Goal: Use online tool/utility: Utilize a website feature to perform a specific function

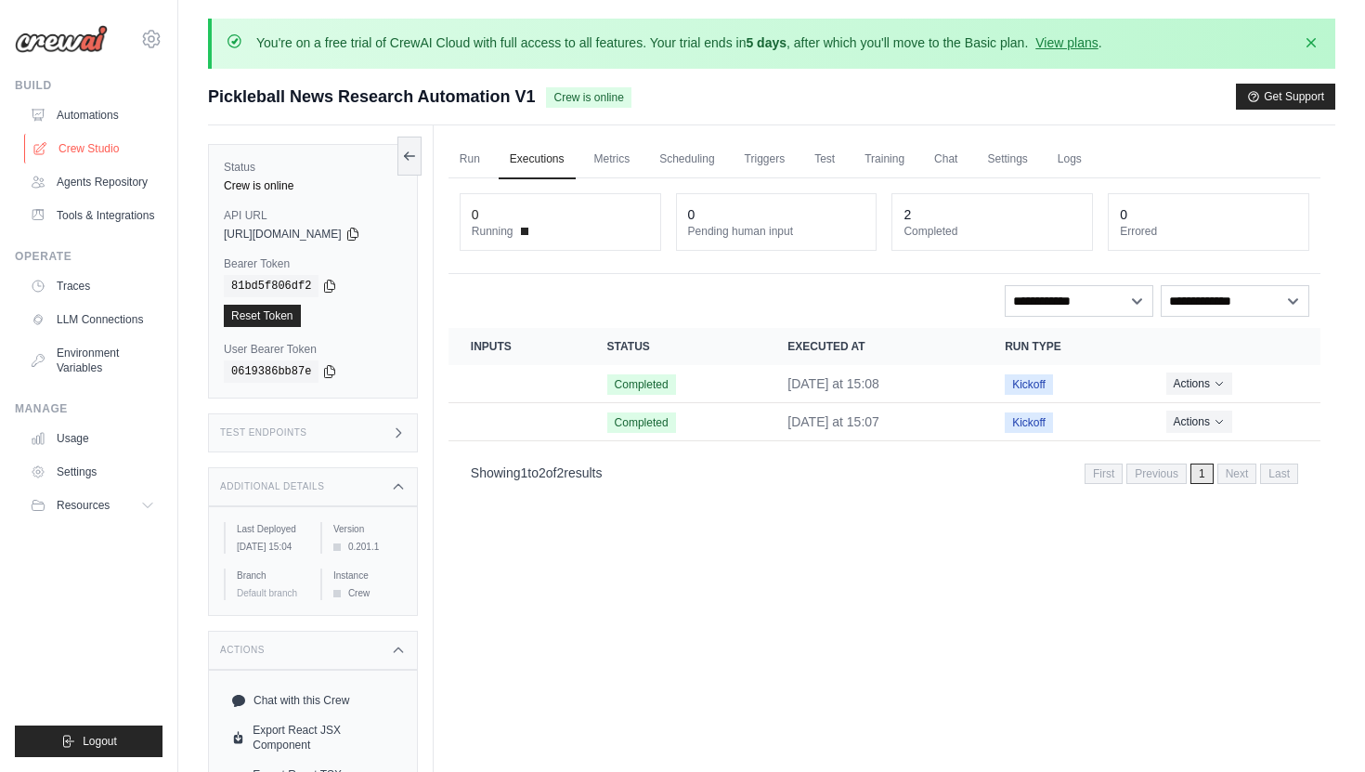
click at [106, 156] on link "Crew Studio" at bounding box center [94, 149] width 140 height 30
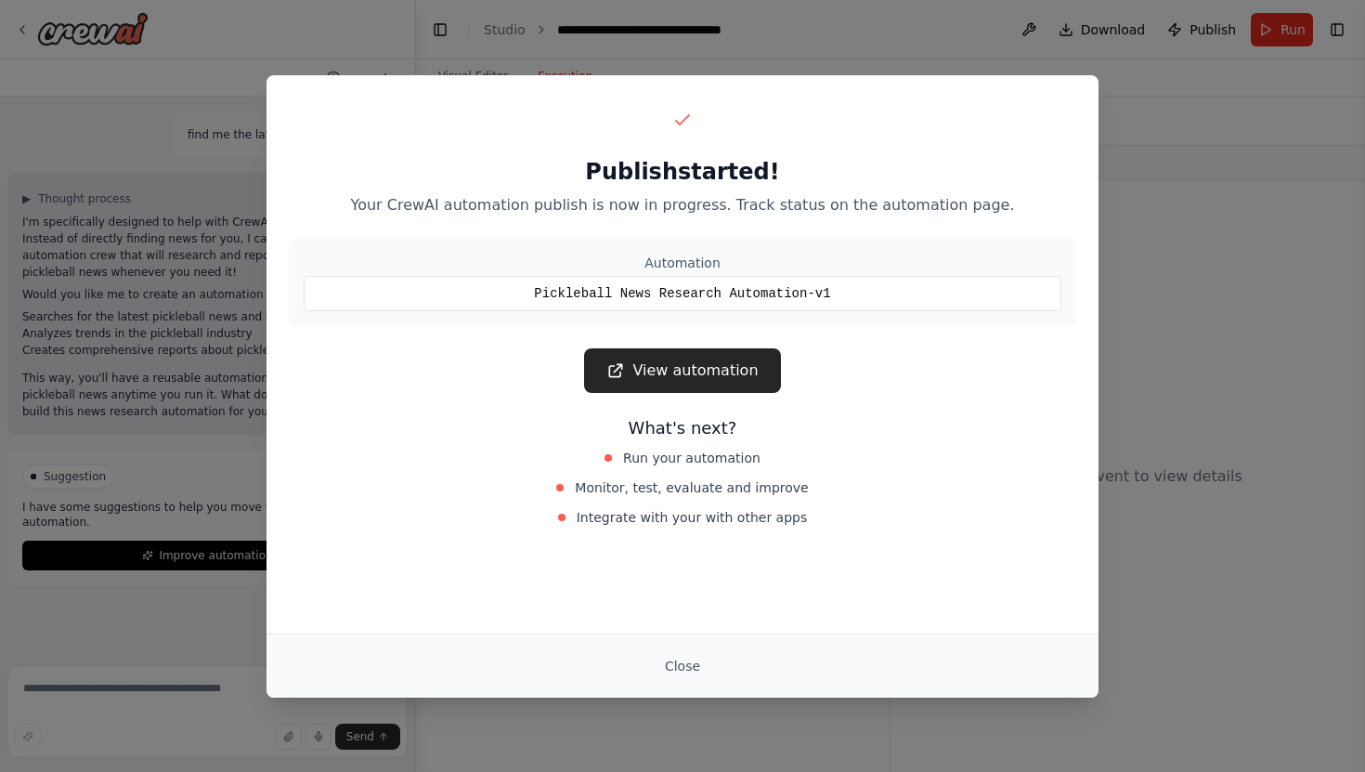
click at [713, 366] on link "View automation" at bounding box center [682, 370] width 196 height 45
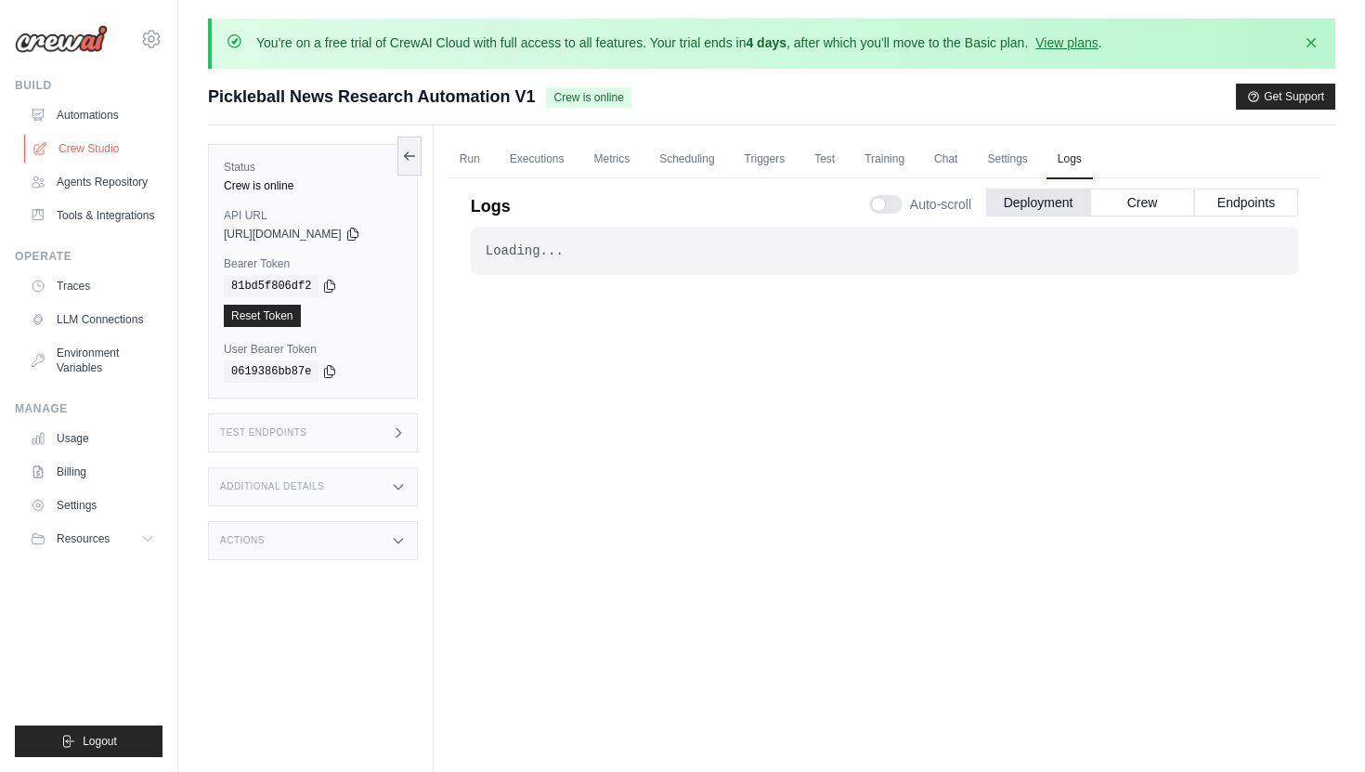
click at [109, 147] on link "Crew Studio" at bounding box center [94, 149] width 140 height 30
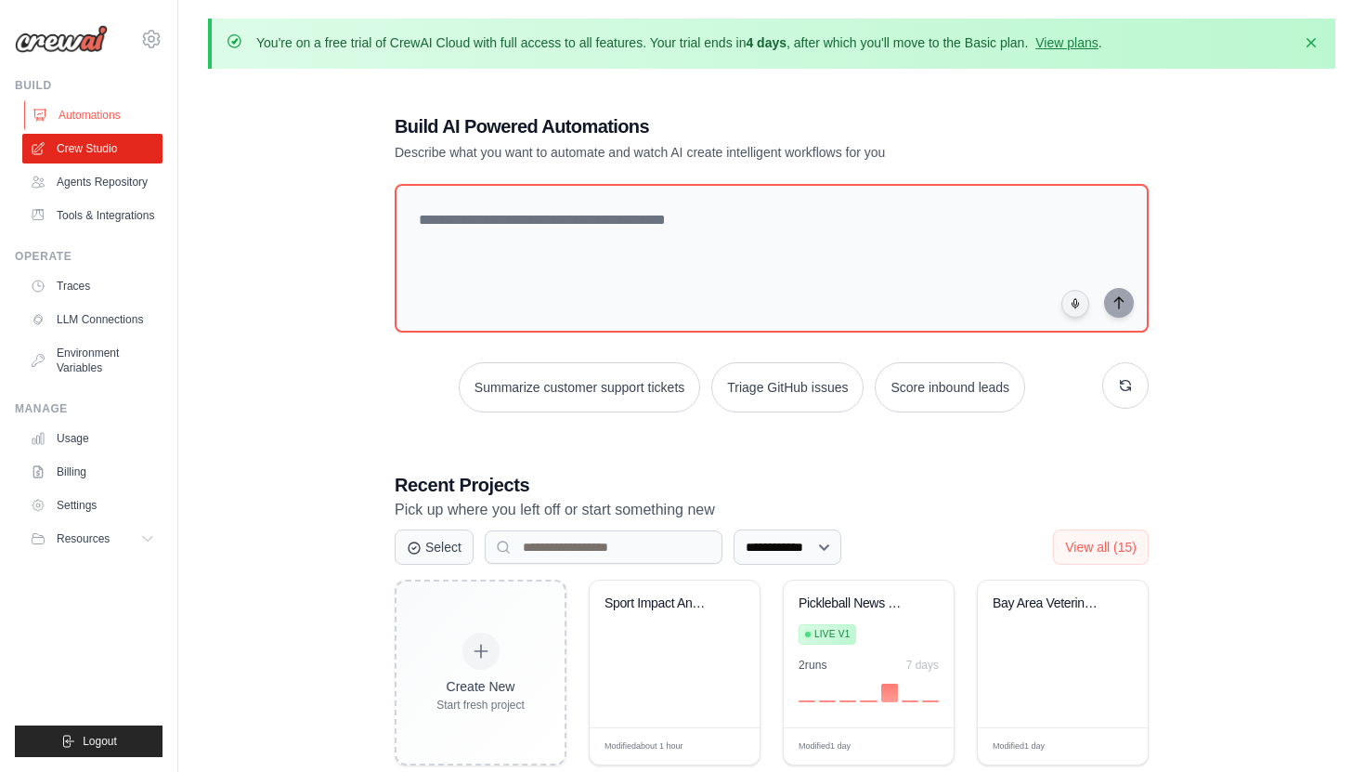
click at [101, 122] on link "Automations" at bounding box center [94, 115] width 140 height 30
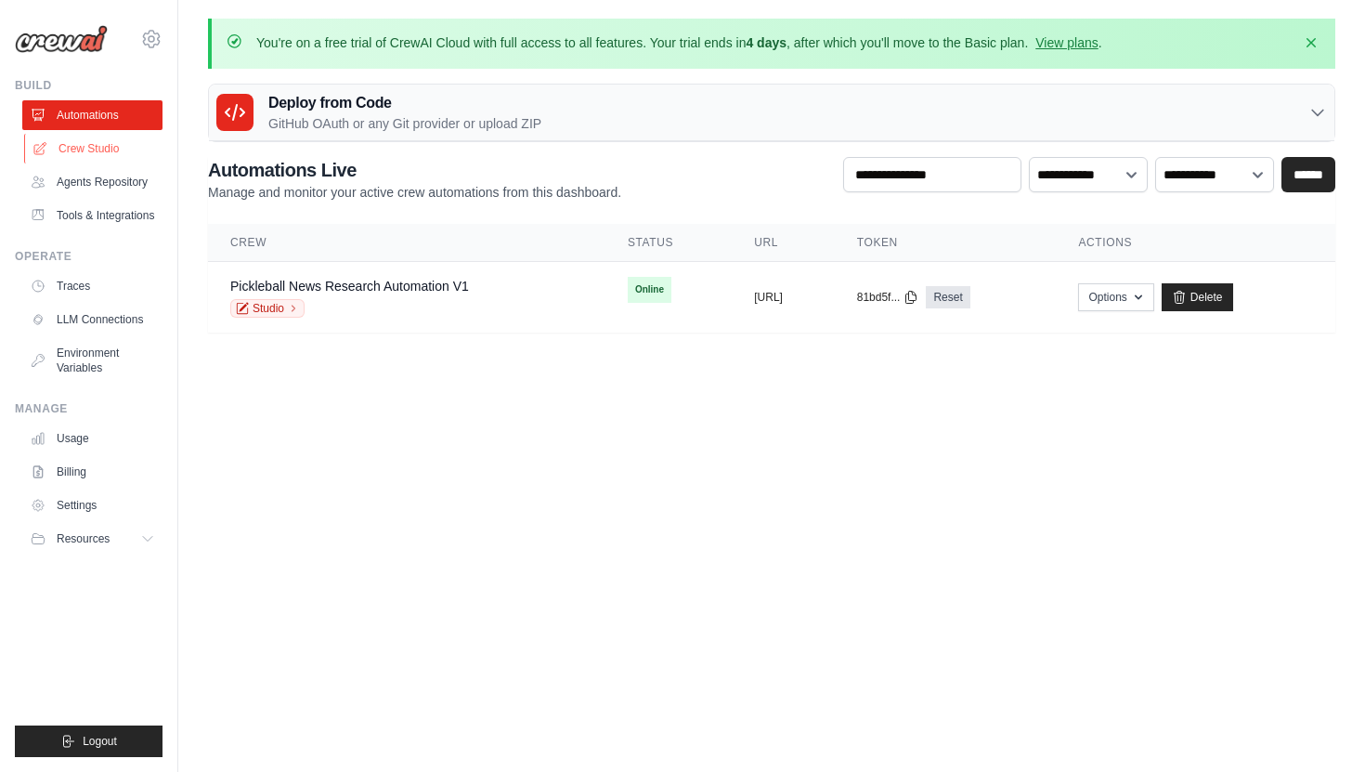
click at [108, 150] on link "Crew Studio" at bounding box center [94, 149] width 140 height 30
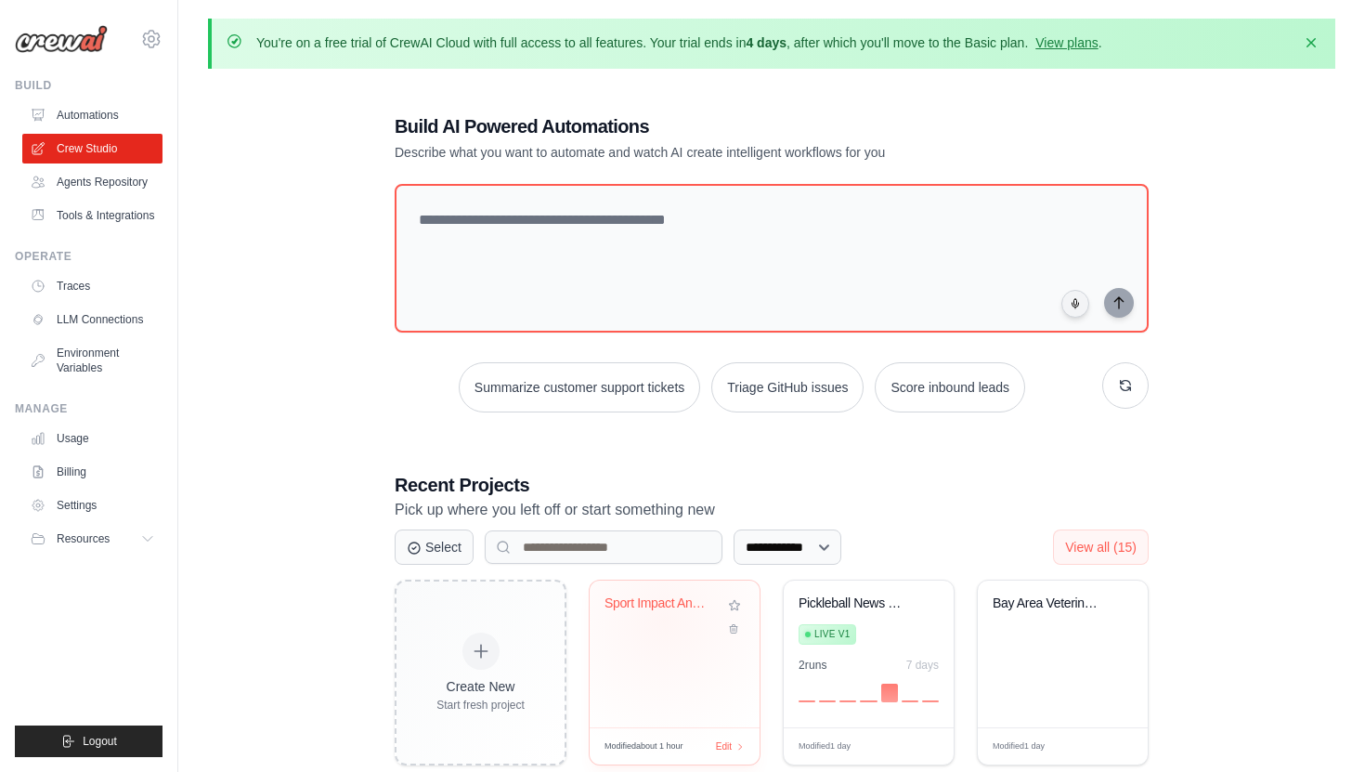
click at [665, 618] on div "Sport Impact Analysis - Detrimental..." at bounding box center [674, 616] width 140 height 43
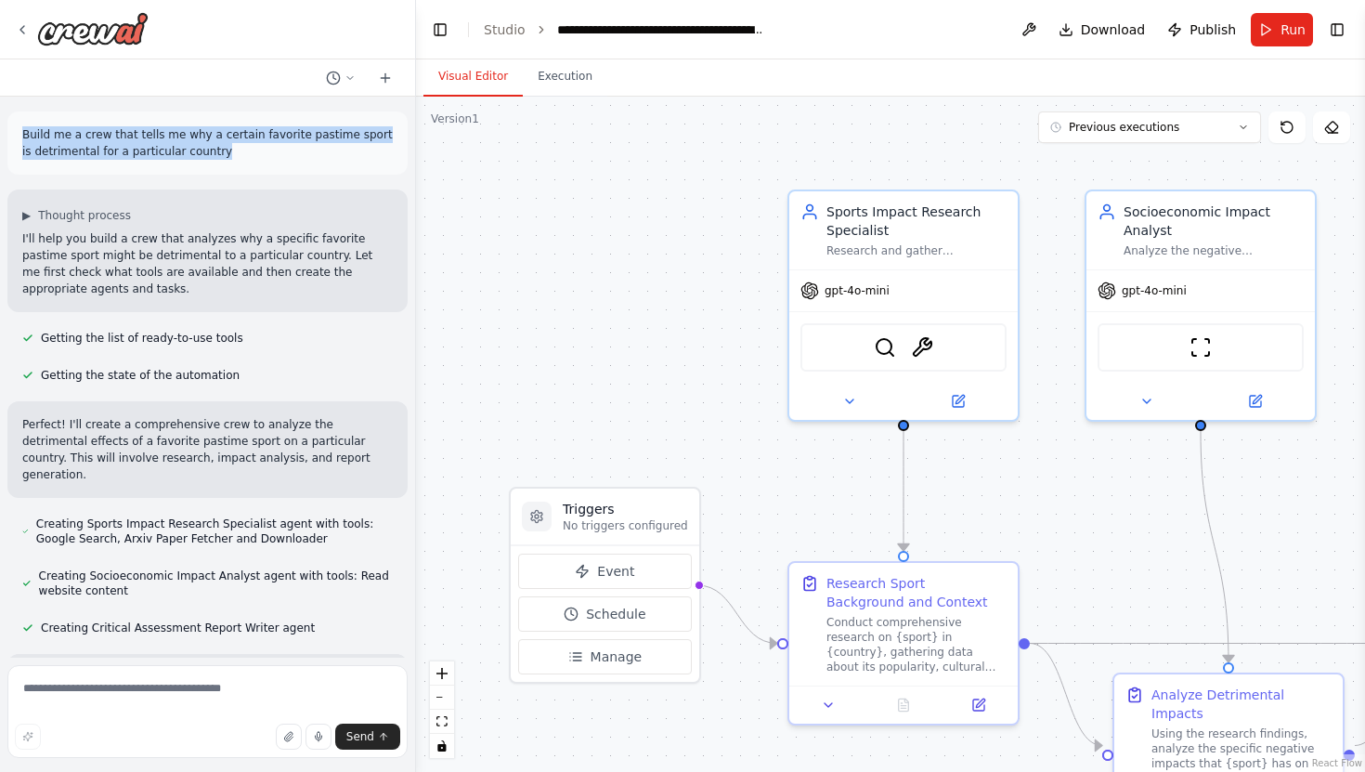
drag, startPoint x: 209, startPoint y: 153, endPoint x: 29, endPoint y: 112, distance: 184.7
click at [15, 135] on div "Build me a crew that tells me why a certain favorite pastime sport is detriment…" at bounding box center [207, 142] width 400 height 63
copy p "Build me a crew that tells me why a certain favorite pastime sport is detriment…"
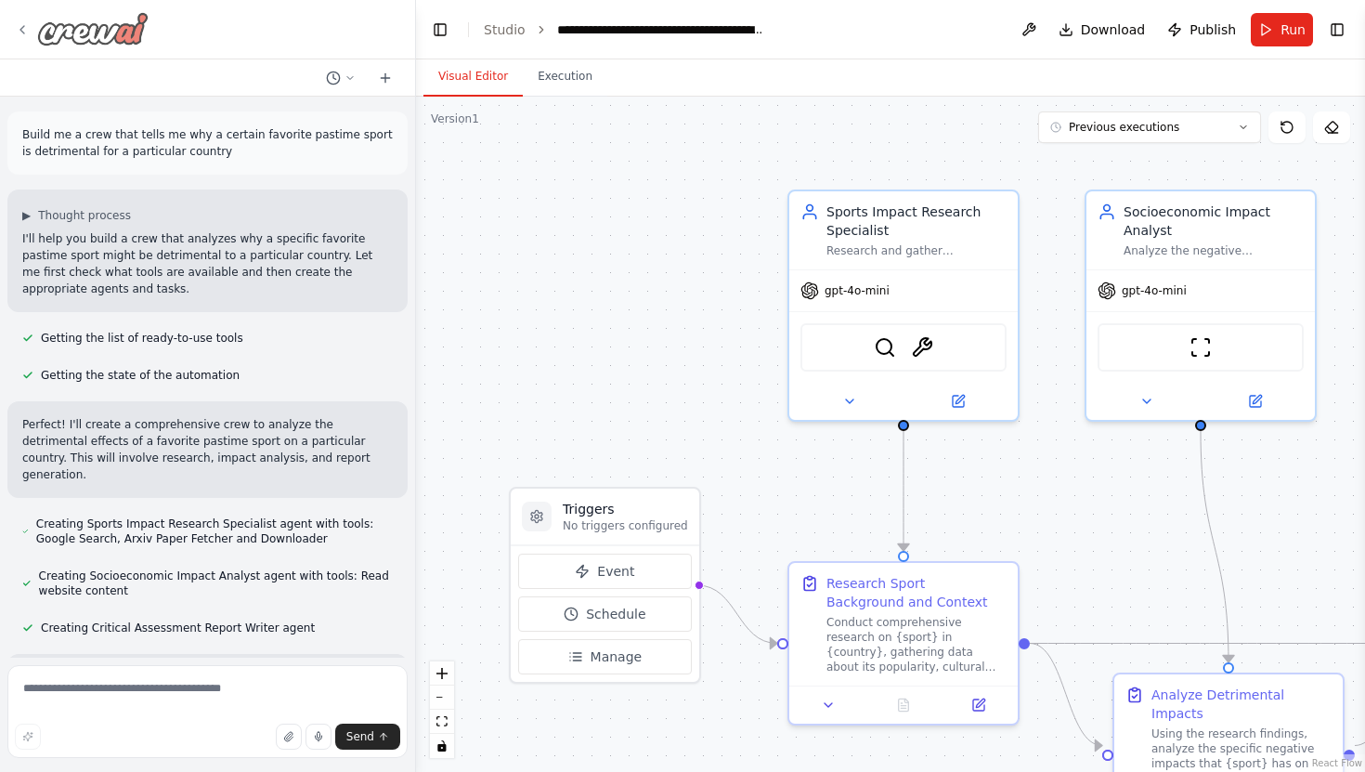
click at [29, 25] on icon at bounding box center [22, 29] width 15 height 15
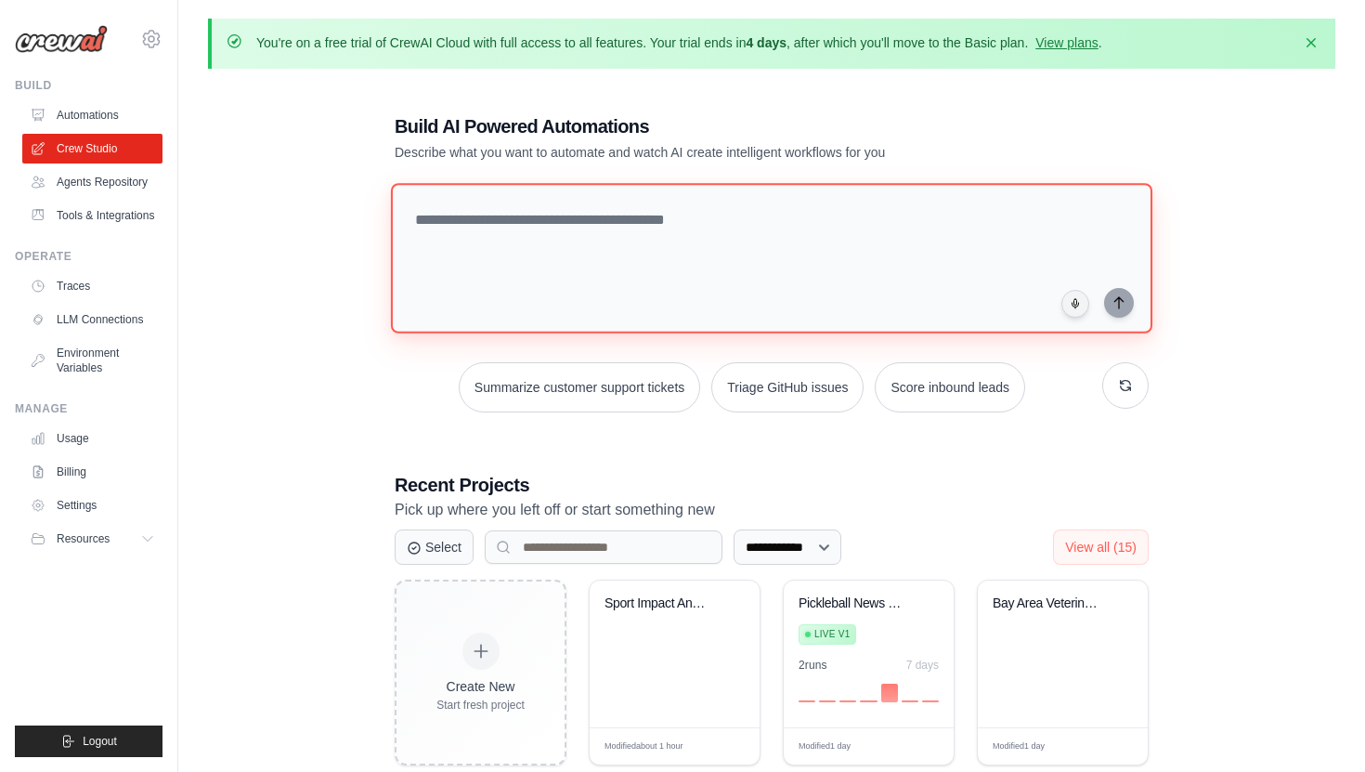
click at [508, 287] on textarea at bounding box center [771, 258] width 761 height 150
paste textarea "**********"
type textarea "**********"
click at [604, 235] on textarea at bounding box center [775, 258] width 769 height 151
paste textarea "**********"
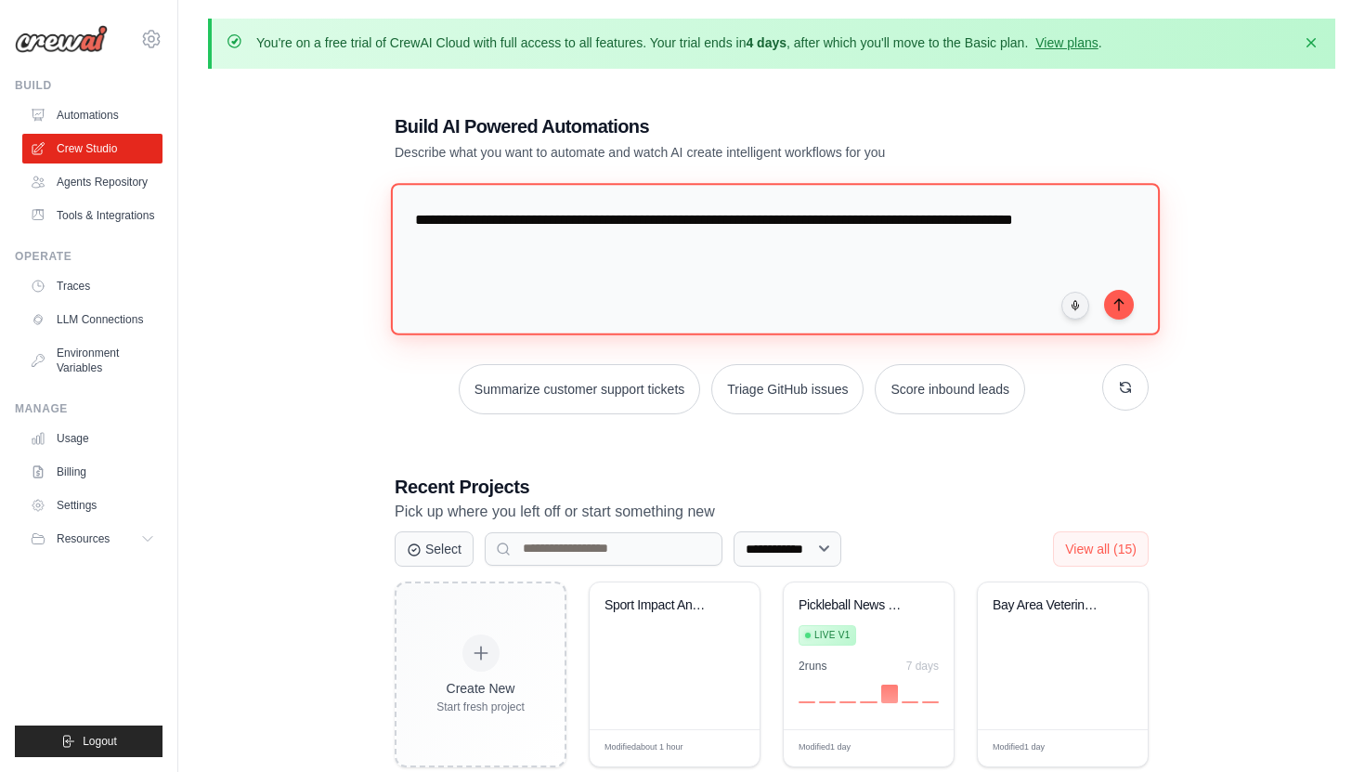
click at [901, 223] on textarea "**********" at bounding box center [775, 258] width 769 height 151
type textarea "**********"
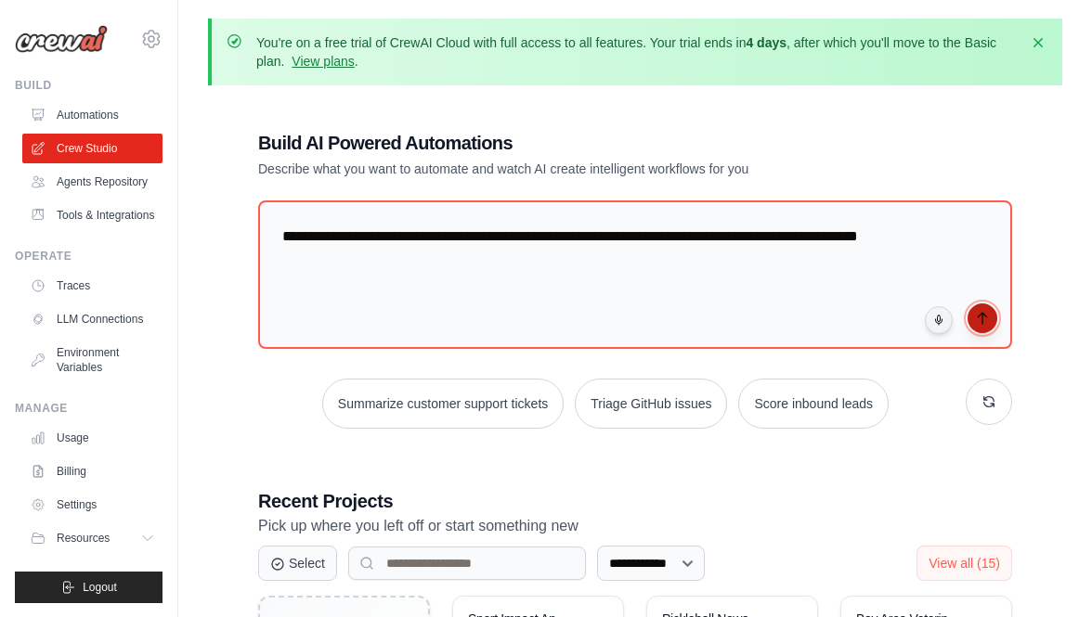
click at [988, 315] on icon "submit" at bounding box center [982, 318] width 15 height 15
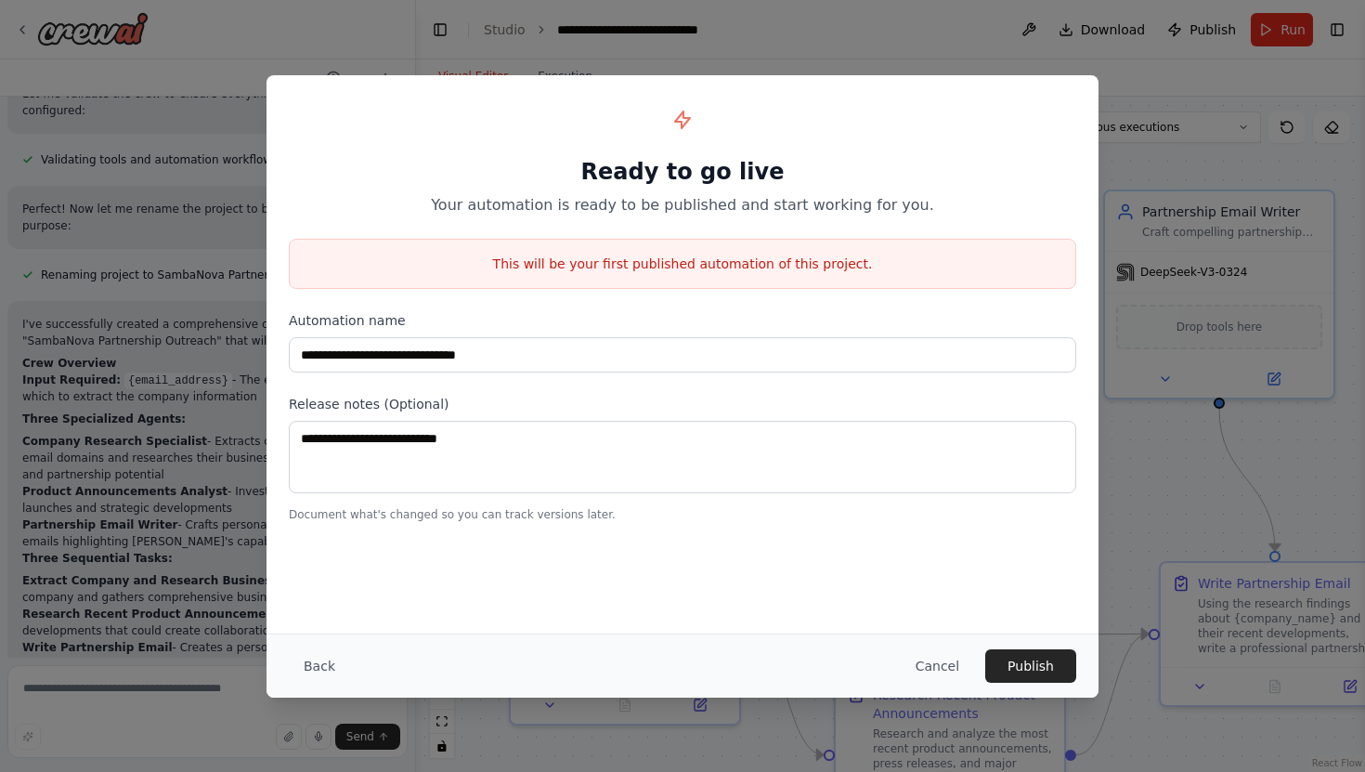
click at [986, 53] on div "**********" at bounding box center [682, 386] width 1365 height 772
click at [309, 668] on button "Back" at bounding box center [319, 665] width 61 height 33
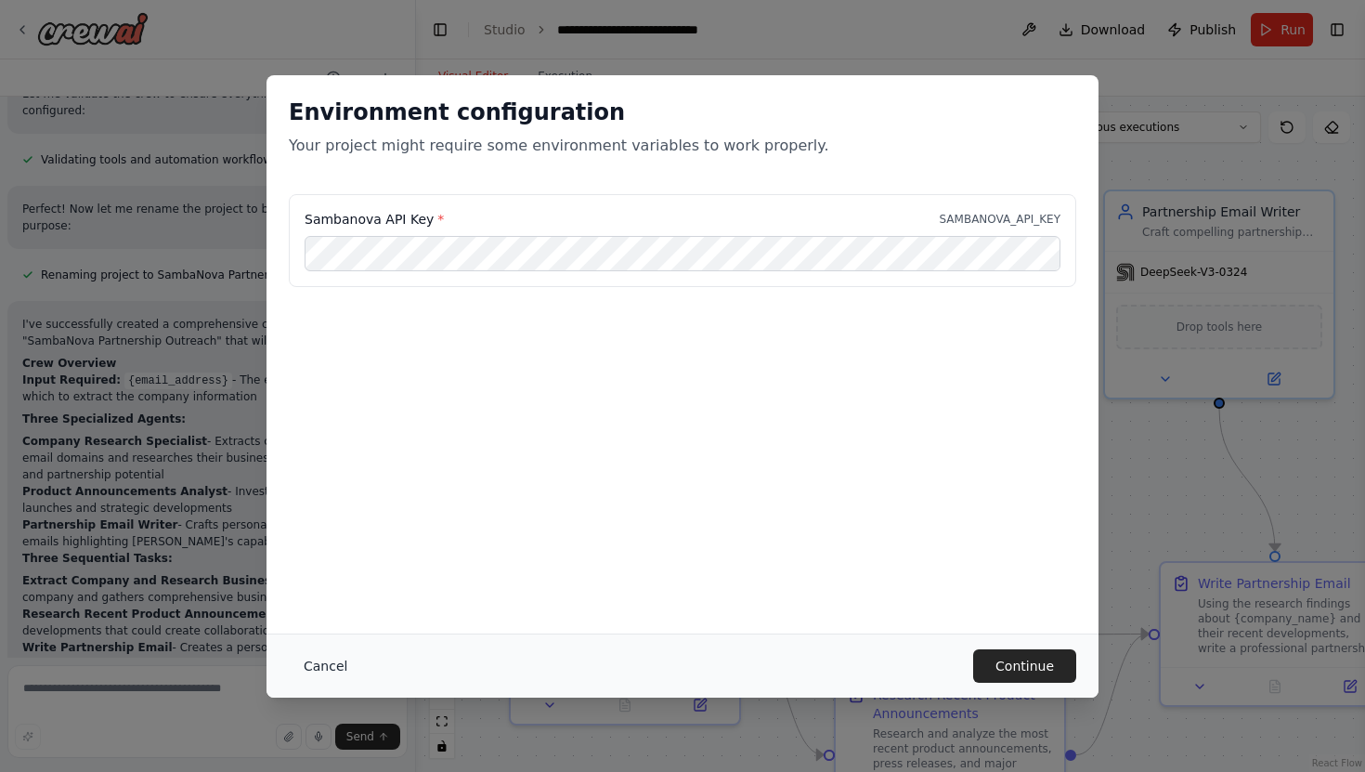
click at [309, 668] on button "Cancel" at bounding box center [325, 665] width 73 height 33
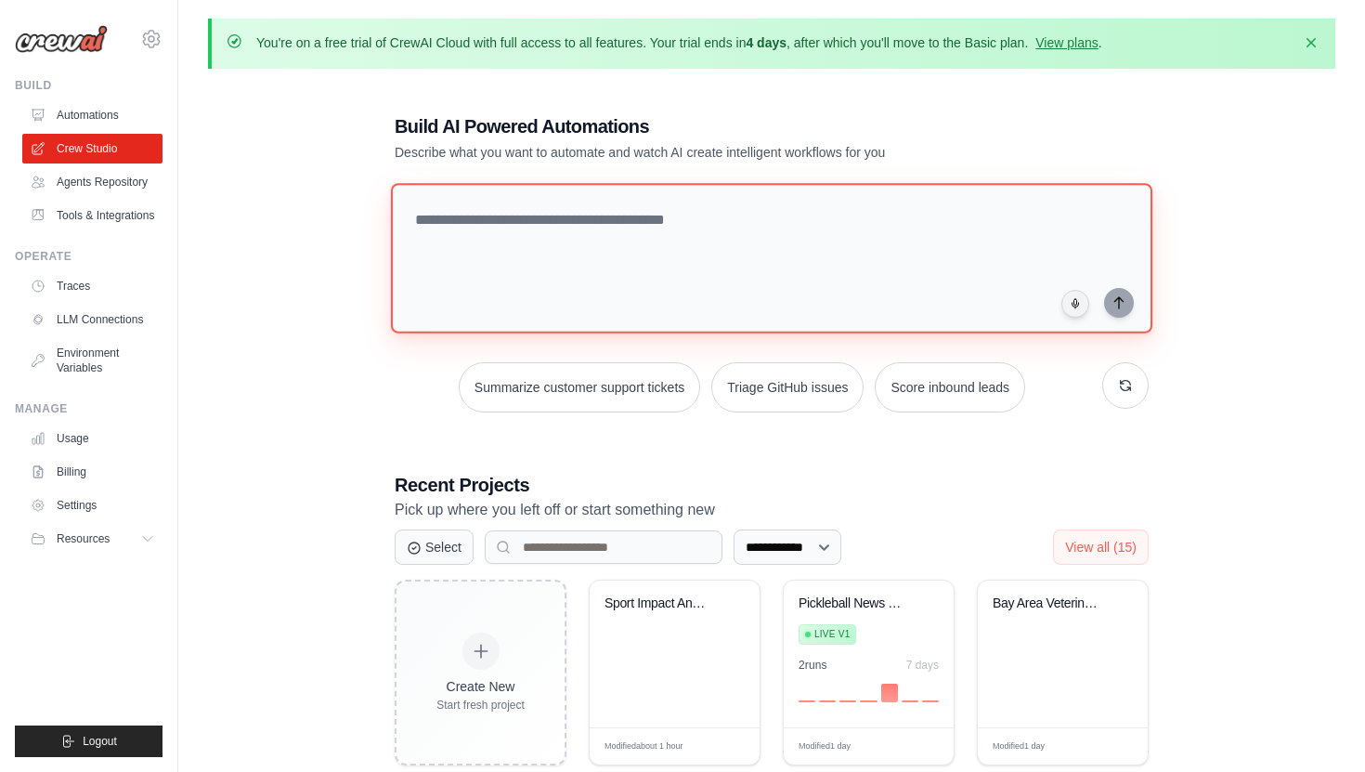
click at [516, 224] on textarea at bounding box center [771, 258] width 761 height 150
paste textarea "**********"
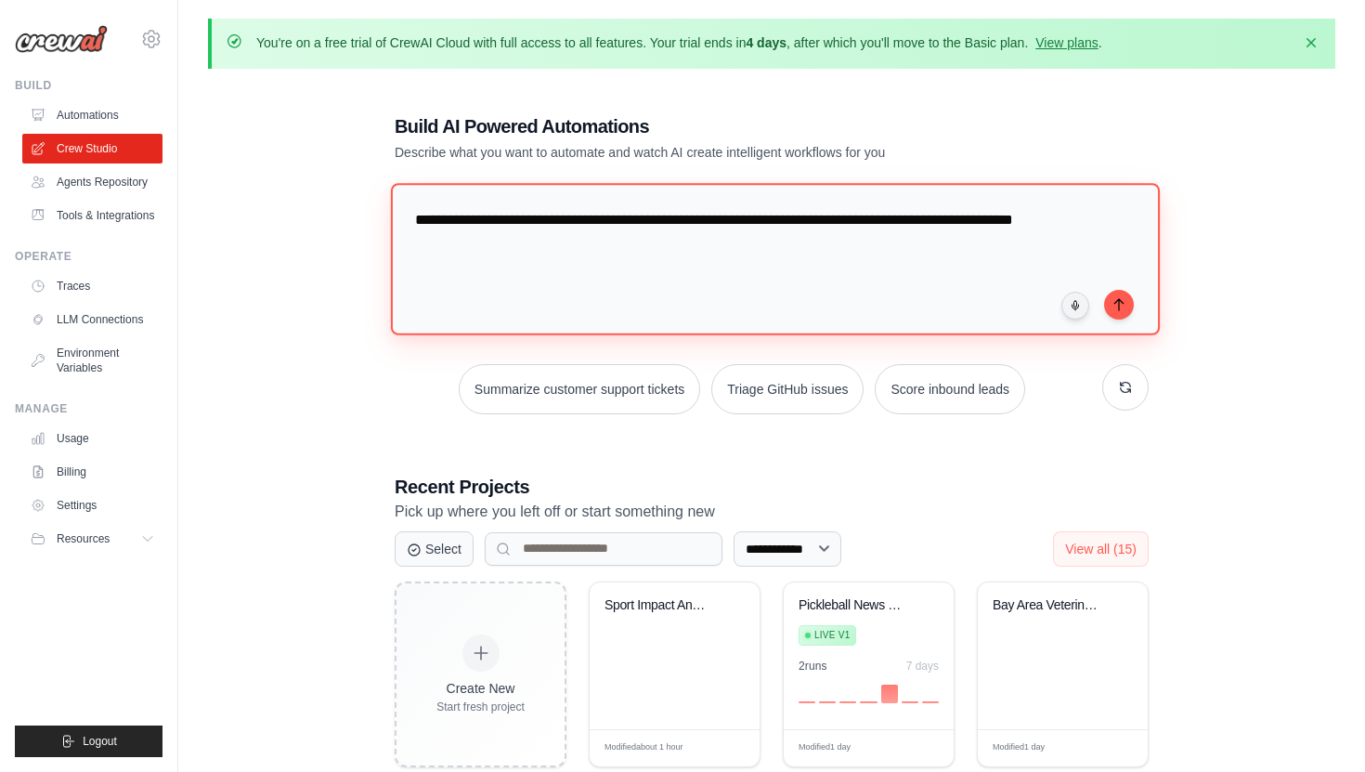
type textarea "**********"
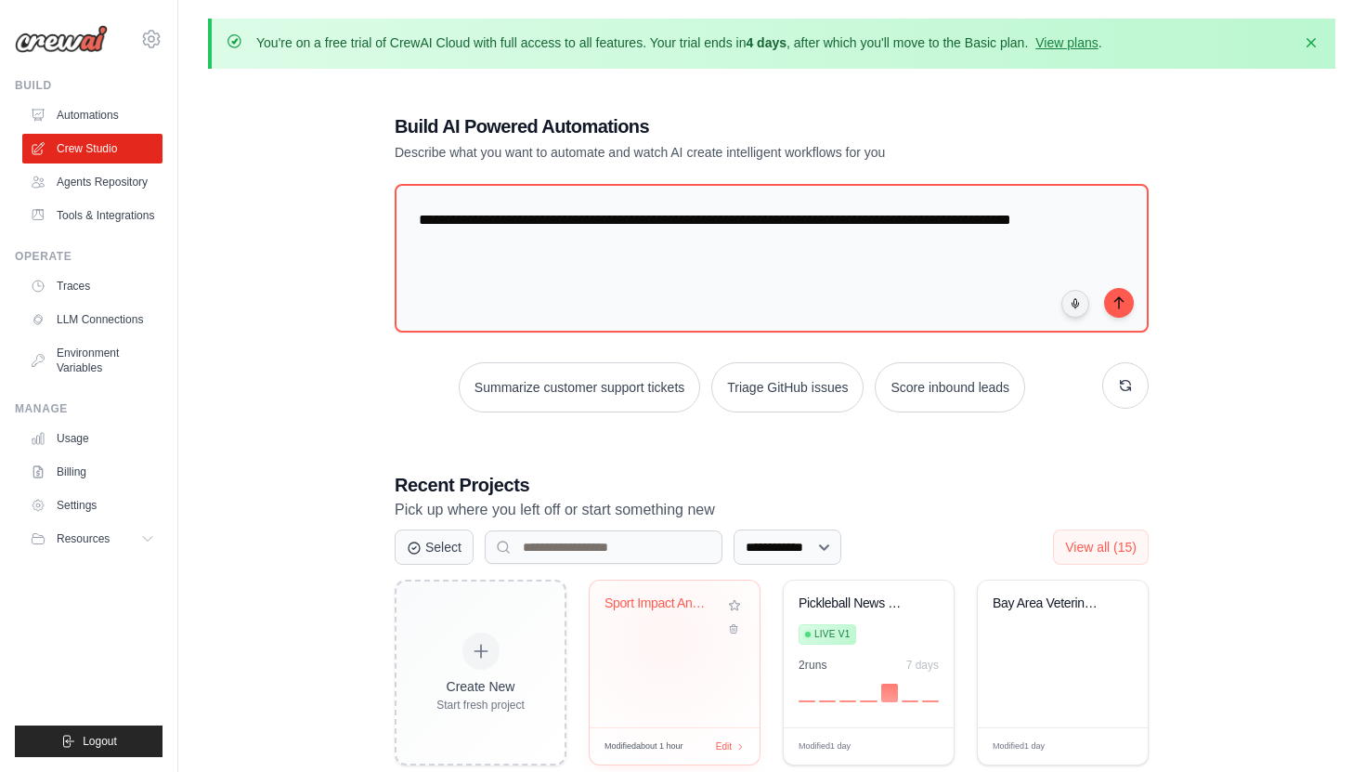
click at [667, 638] on div "Sport Impact Analysis - Detrimental..." at bounding box center [675, 653] width 170 height 147
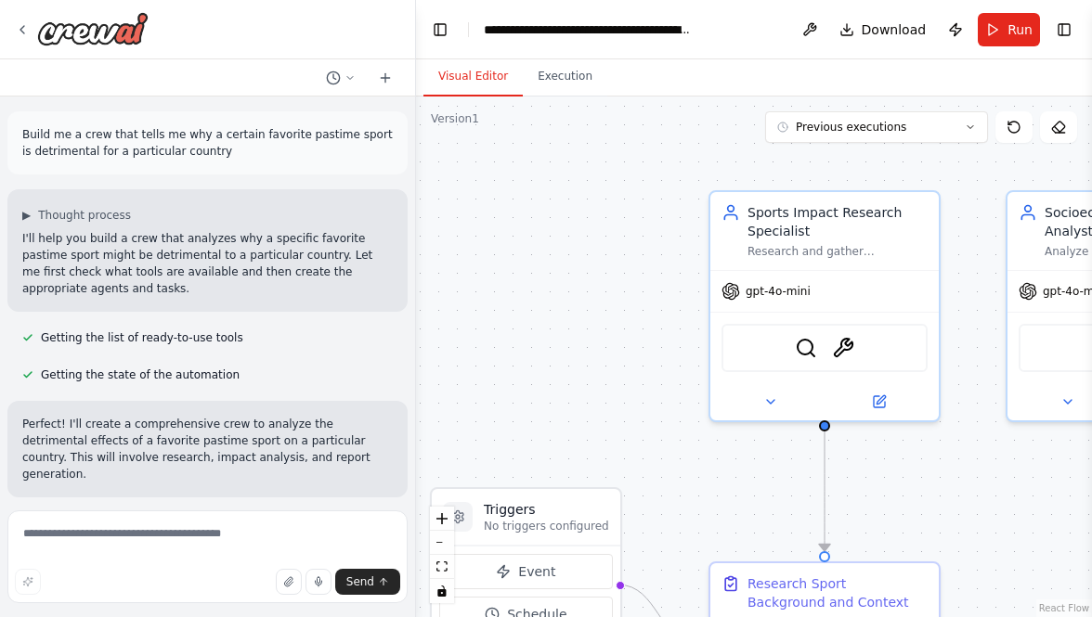
drag, startPoint x: 668, startPoint y: 244, endPoint x: 392, endPoint y: 275, distance: 278.4
click at [394, 281] on div "Build me a crew that tells me why a certain favorite pastime sport is detriment…" at bounding box center [546, 308] width 1092 height 617
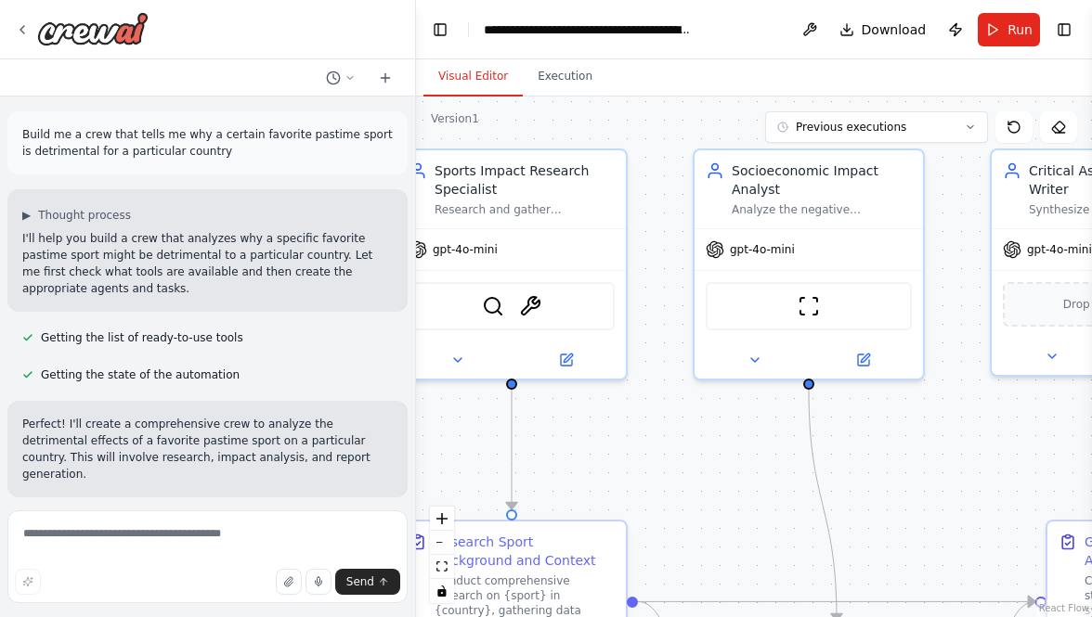
drag, startPoint x: 801, startPoint y: 334, endPoint x: 684, endPoint y: 257, distance: 140.1
click at [684, 257] on div ".deletable-edge-delete-btn { width: 20px; height: 20px; border: 0px solid #ffff…" at bounding box center [754, 357] width 676 height 521
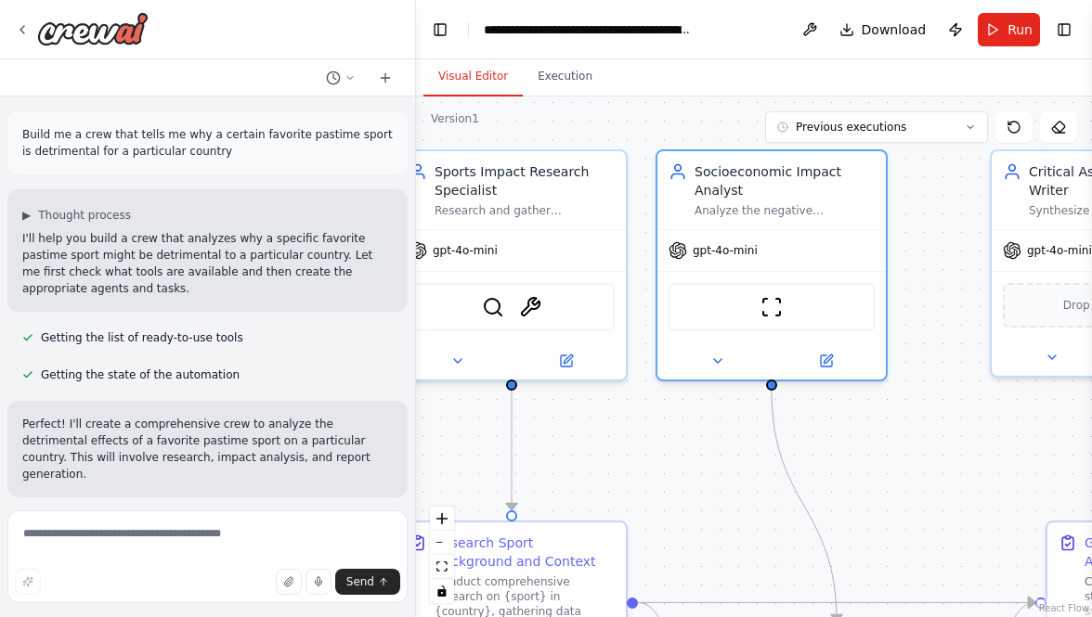
drag, startPoint x: 697, startPoint y: 224, endPoint x: 653, endPoint y: 225, distance: 44.6
click at [653, 225] on div ".deletable-edge-delete-btn { width: 20px; height: 20px; border: 0px solid #ffff…" at bounding box center [754, 357] width 676 height 521
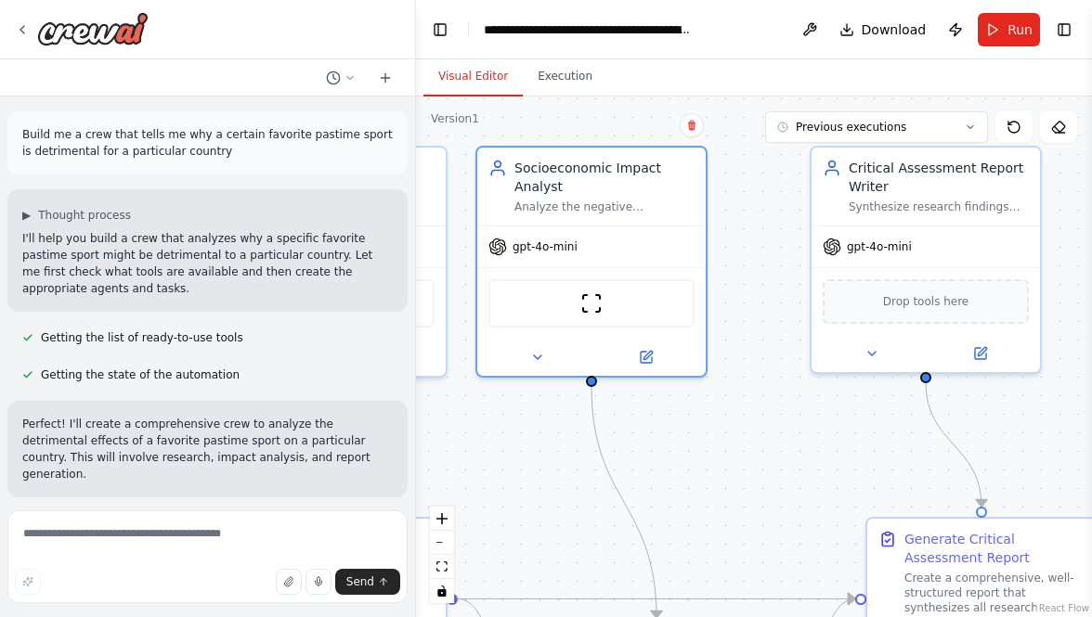
drag, startPoint x: 982, startPoint y: 252, endPoint x: 802, endPoint y: 248, distance: 180.2
click at [802, 248] on div ".deletable-edge-delete-btn { width: 20px; height: 20px; border: 0px solid #ffff…" at bounding box center [754, 357] width 676 height 521
click at [569, 75] on button "Execution" at bounding box center [565, 77] width 84 height 39
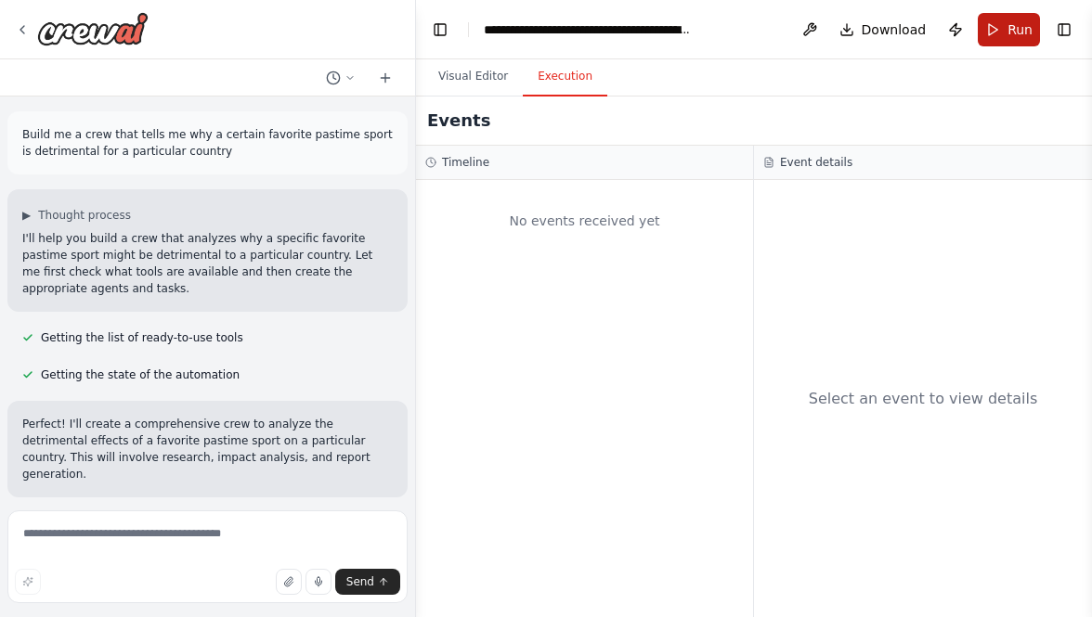
click at [995, 34] on button "Run" at bounding box center [1009, 29] width 62 height 33
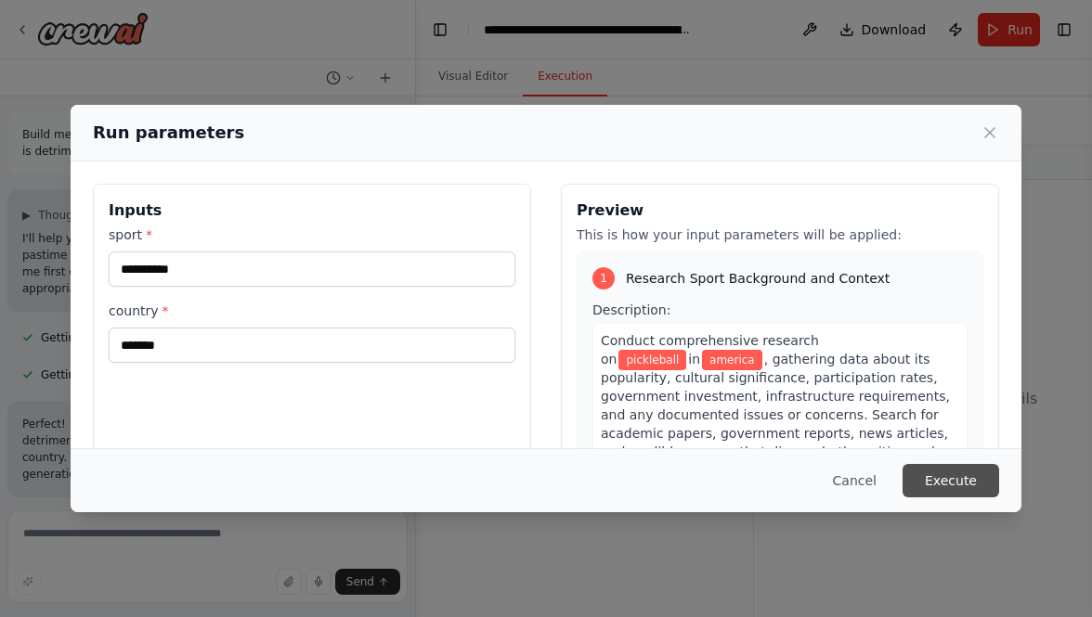
click at [957, 486] on button "Execute" at bounding box center [950, 480] width 97 height 33
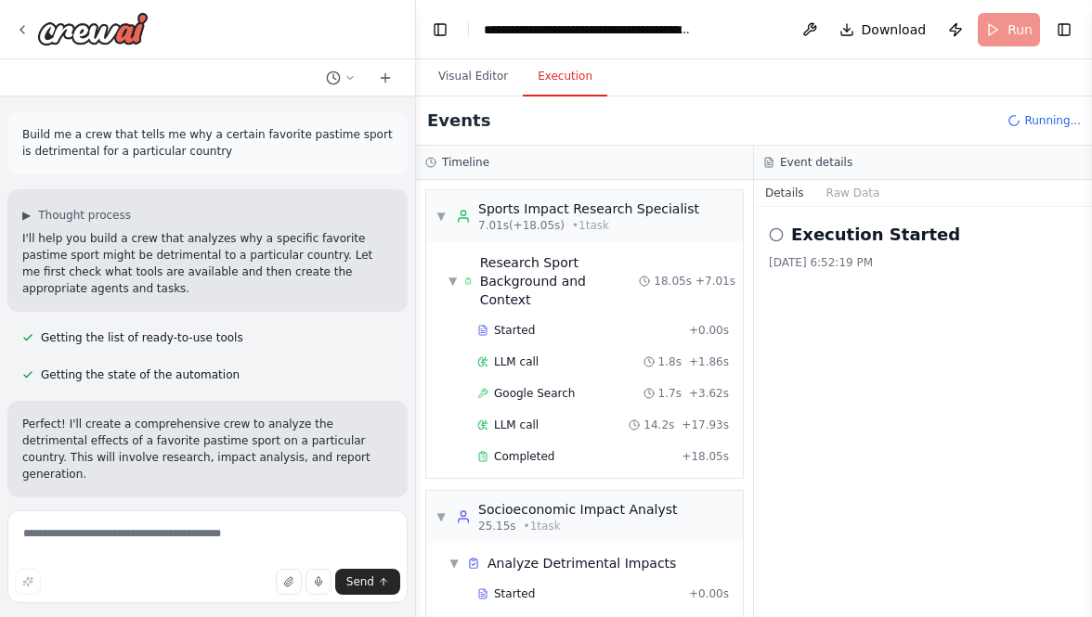
scroll to position [59, 0]
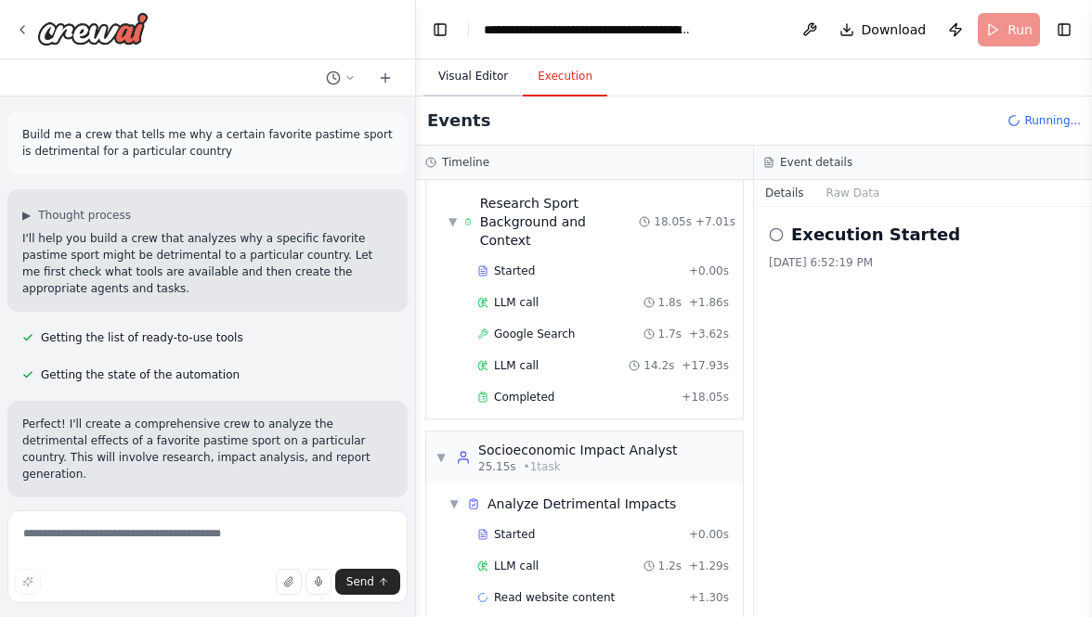
click at [452, 79] on button "Visual Editor" at bounding box center [472, 77] width 99 height 39
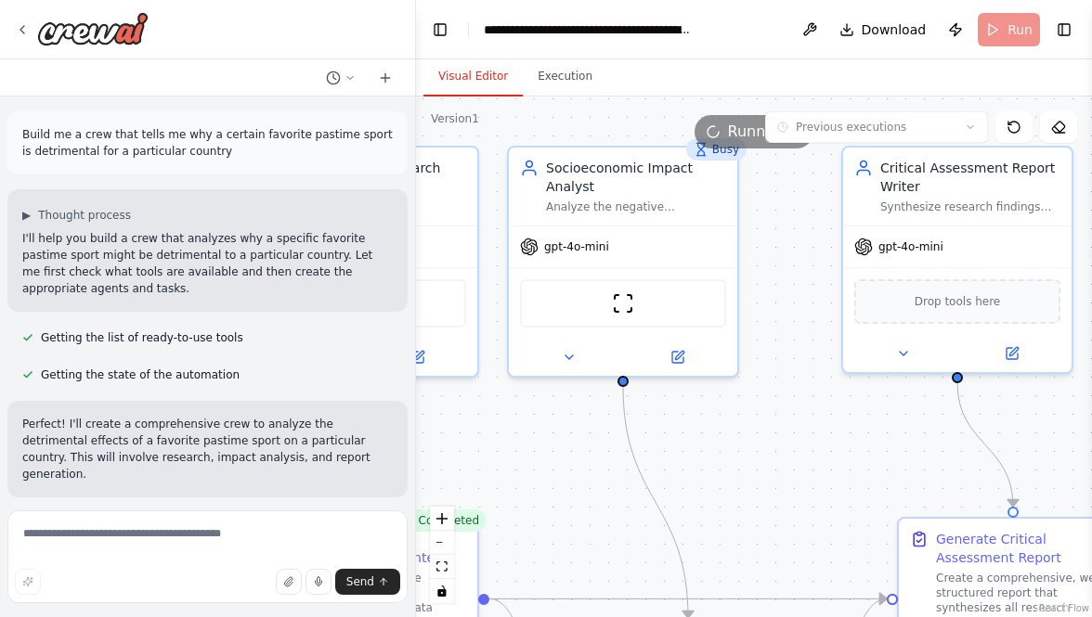
drag, startPoint x: 481, startPoint y: 461, endPoint x: 737, endPoint y: 459, distance: 256.3
click at [737, 459] on div ".deletable-edge-delete-btn { width: 20px; height: 20px; border: 0px solid #ffff…" at bounding box center [754, 357] width 676 height 521
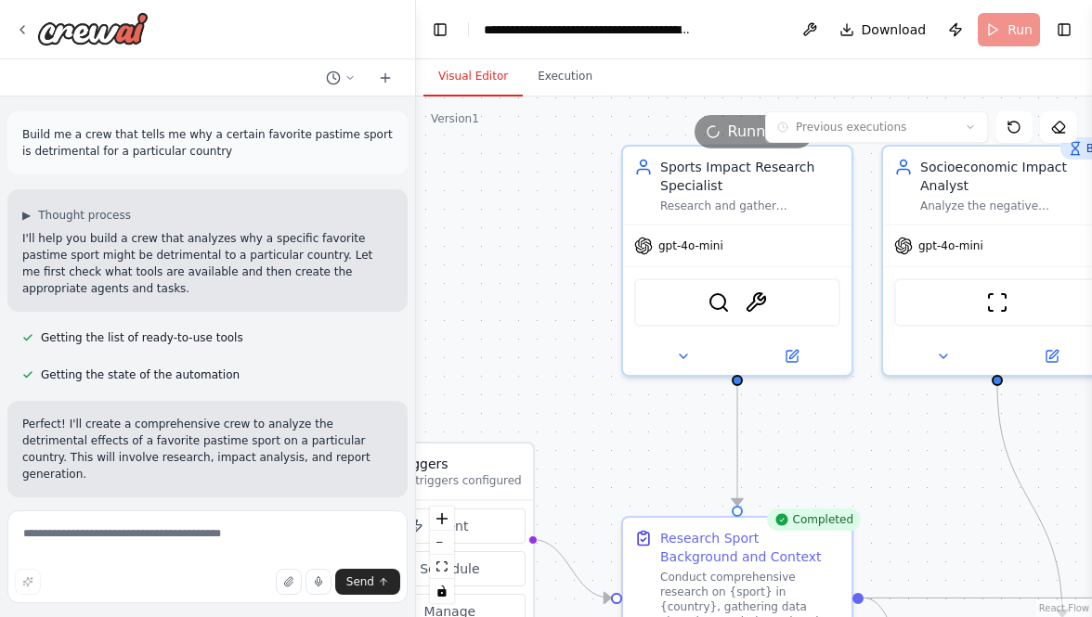
drag, startPoint x: 442, startPoint y: 439, endPoint x: 590, endPoint y: 440, distance: 148.6
click at [590, 440] on div ".deletable-edge-delete-btn { width: 20px; height: 20px; border: 0px solid #ffff…" at bounding box center [754, 357] width 676 height 521
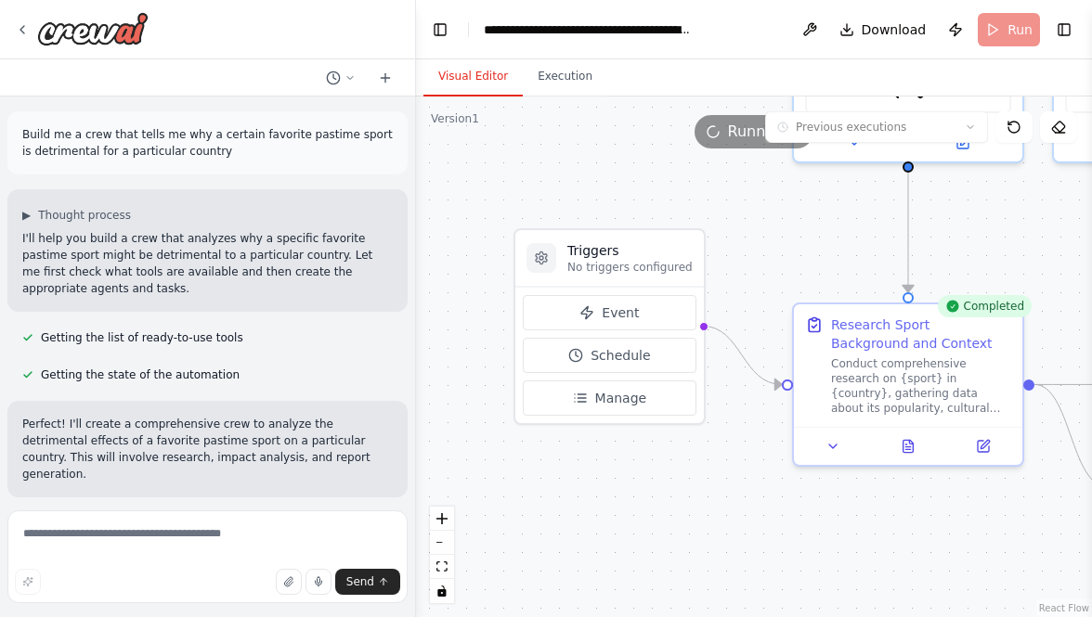
drag, startPoint x: 509, startPoint y: 408, endPoint x: 719, endPoint y: 185, distance: 306.1
click at [719, 185] on div ".deletable-edge-delete-btn { width: 20px; height: 20px; border: 0px solid #ffff…" at bounding box center [754, 357] width 676 height 521
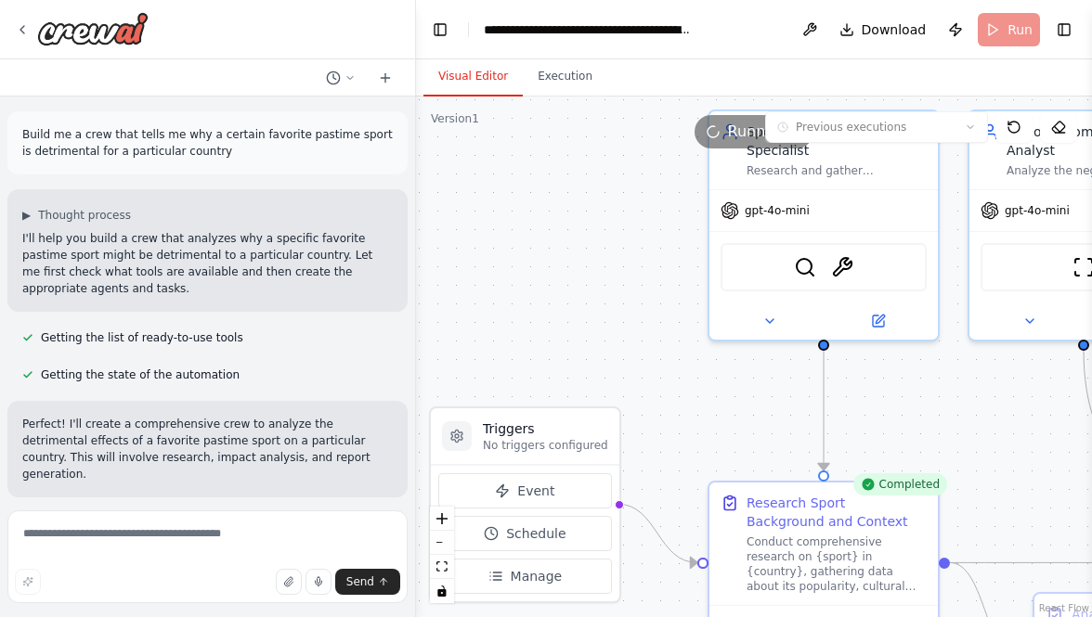
drag, startPoint x: 826, startPoint y: 204, endPoint x: 703, endPoint y: 393, distance: 225.3
click at [703, 393] on div ".deletable-edge-delete-btn { width: 20px; height: 20px; border: 0px solid #ffff…" at bounding box center [754, 357] width 676 height 521
drag, startPoint x: 668, startPoint y: 298, endPoint x: 666, endPoint y: 327, distance: 28.8
click at [666, 327] on div ".deletable-edge-delete-btn { width: 20px; height: 20px; border: 0px solid #ffff…" at bounding box center [754, 357] width 676 height 521
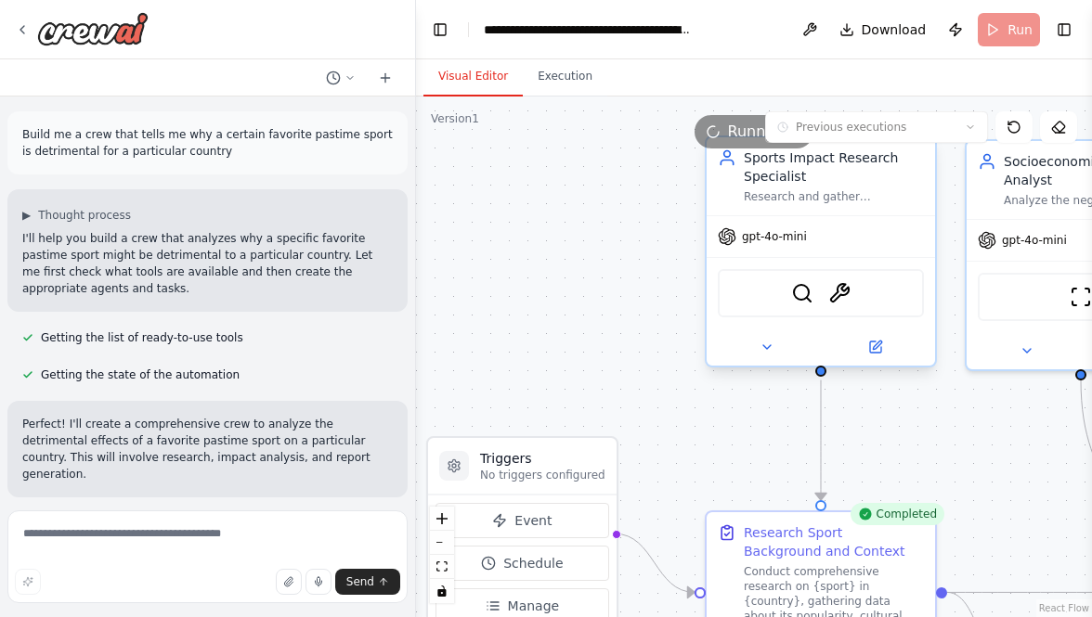
click at [781, 239] on span "gpt-4o-mini" at bounding box center [774, 236] width 65 height 15
click at [887, 346] on button at bounding box center [875, 347] width 105 height 22
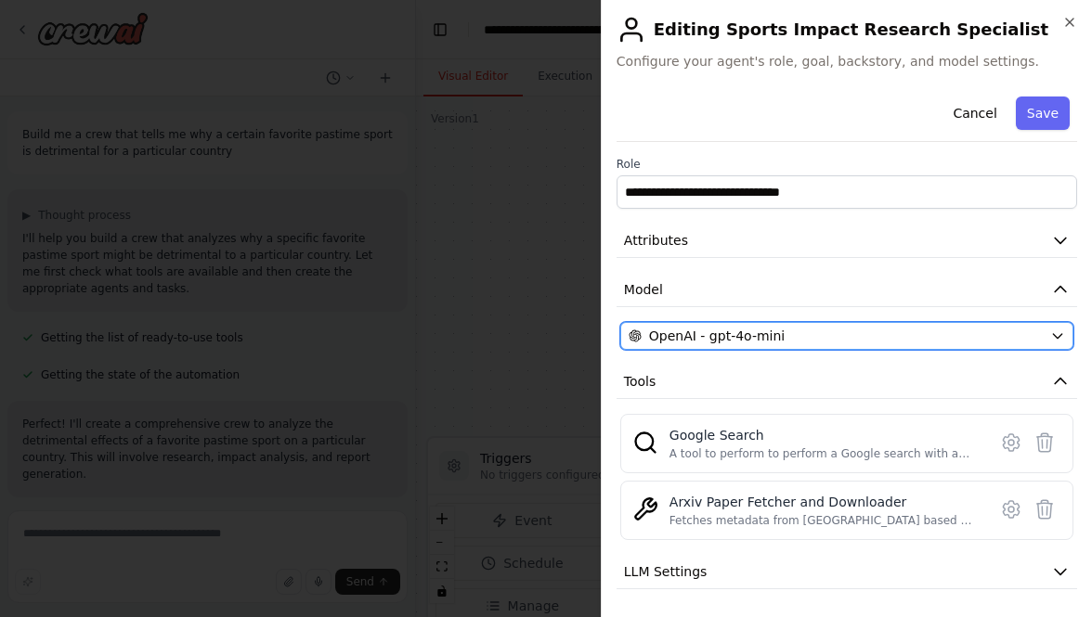
click at [837, 340] on div "OpenAI - gpt-4o-mini" at bounding box center [836, 336] width 414 height 19
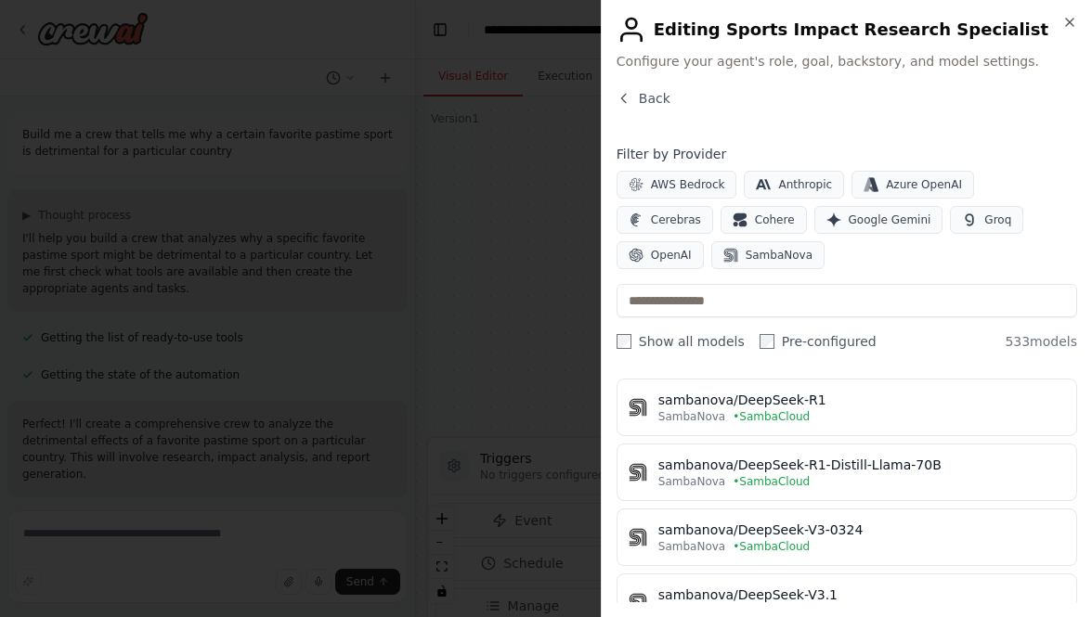
scroll to position [0, 0]
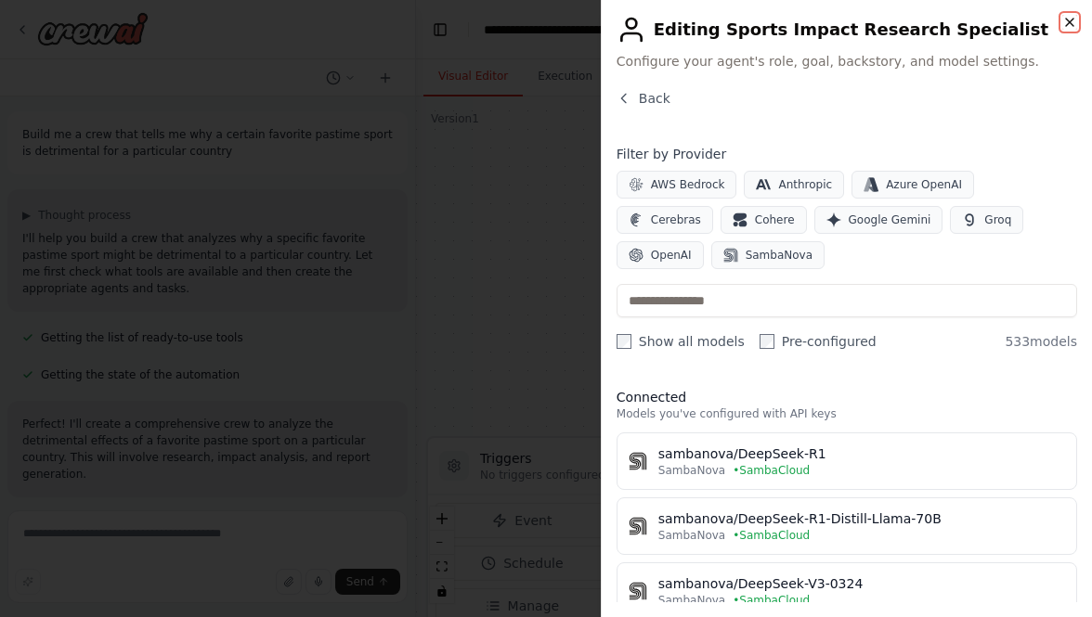
click at [1071, 19] on icon "button" at bounding box center [1069, 22] width 7 height 7
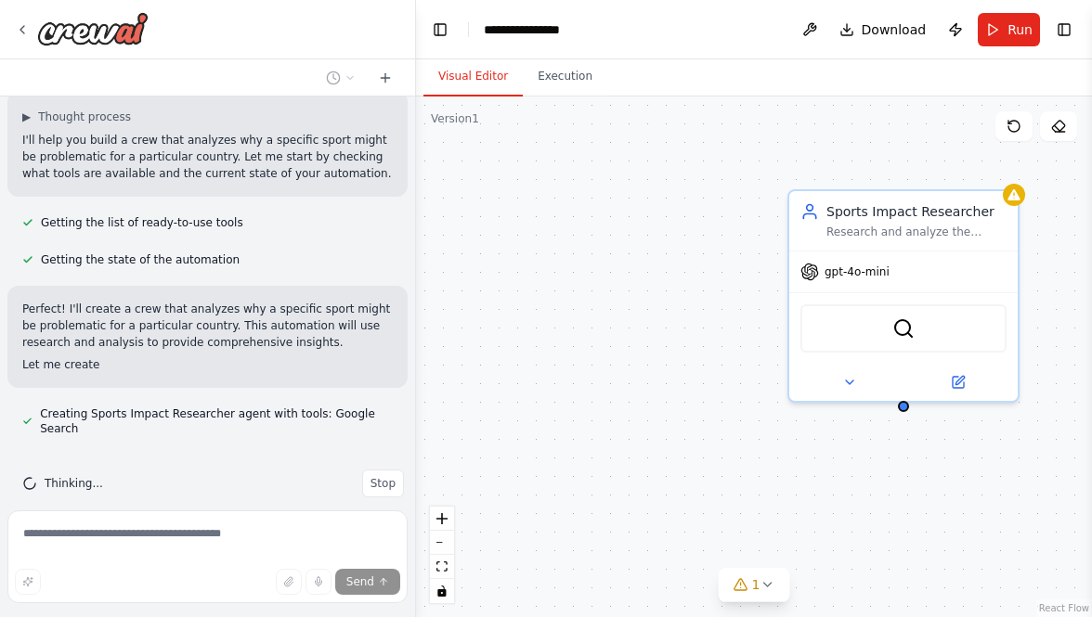
scroll to position [121, 0]
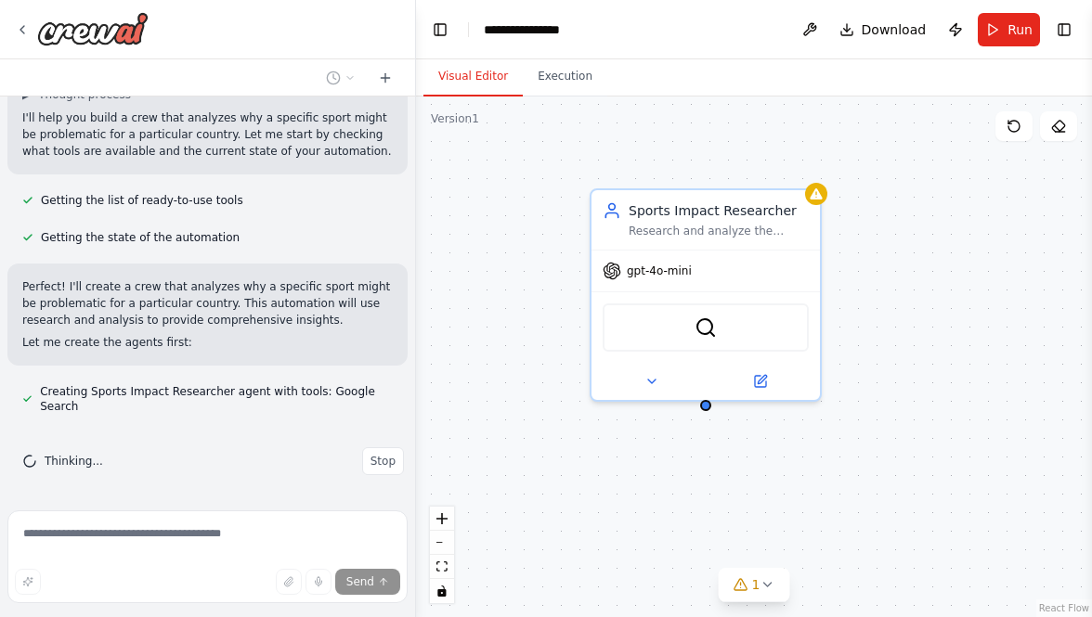
drag, startPoint x: 697, startPoint y: 306, endPoint x: 503, endPoint y: 305, distance: 194.0
click at [503, 305] on div "Sports Impact Researcher Research and analyze the negative impacts, controversi…" at bounding box center [754, 357] width 676 height 521
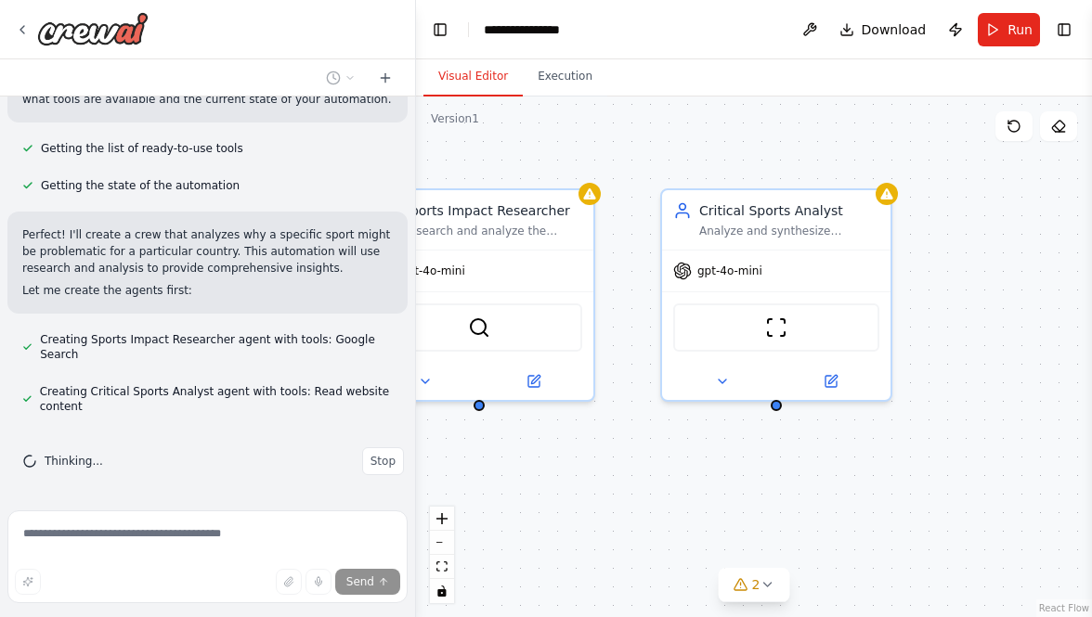
drag, startPoint x: 895, startPoint y: 451, endPoint x: 668, endPoint y: 451, distance: 226.5
click at [668, 451] on div "Sports Impact Researcher Research and analyze the negative impacts, controversi…" at bounding box center [754, 357] width 676 height 521
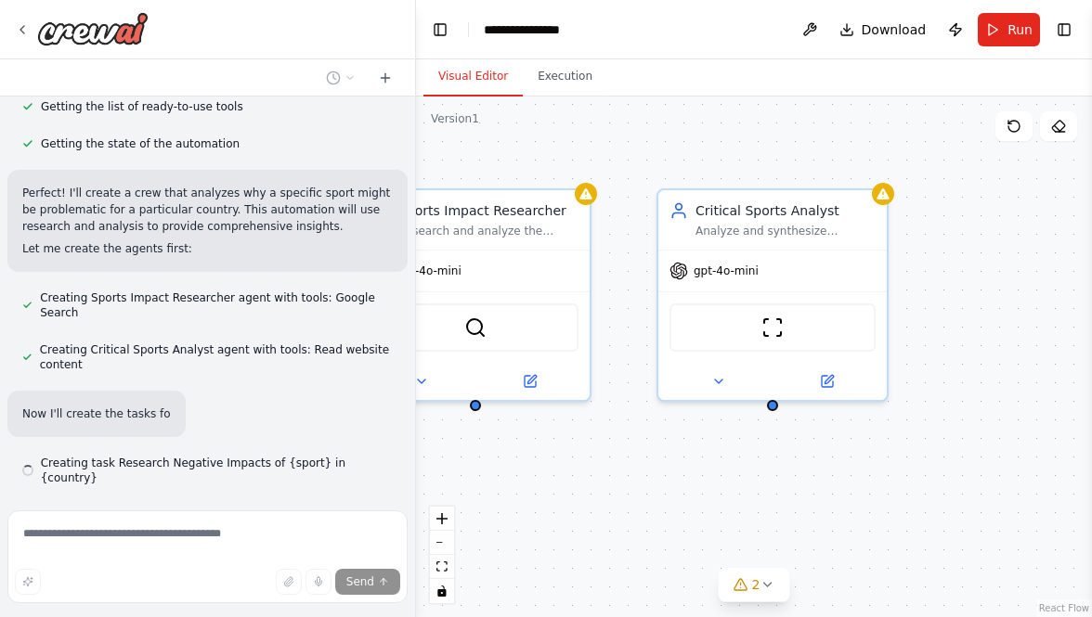
click at [1019, 353] on div "Sports Impact Researcher Research and analyze the negative impacts, controversi…" at bounding box center [754, 357] width 676 height 521
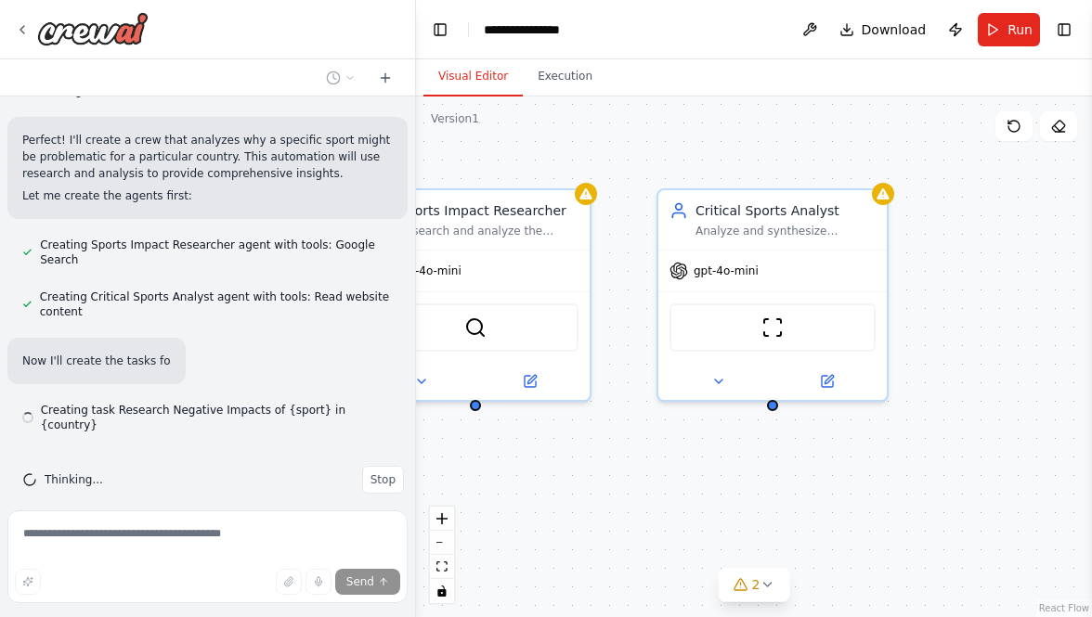
scroll to position [271, 0]
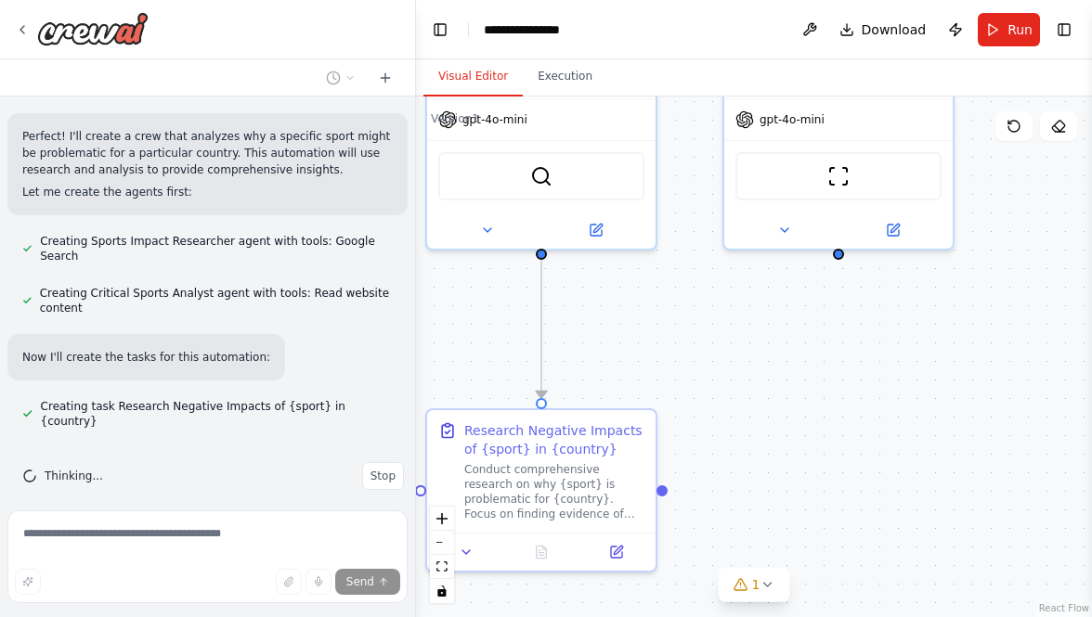
drag, startPoint x: 970, startPoint y: 374, endPoint x: 1036, endPoint y: 223, distance: 165.1
click at [1036, 223] on div ".deletable-edge-delete-btn { width: 20px; height: 20px; border: 0px solid #ffff…" at bounding box center [754, 357] width 676 height 521
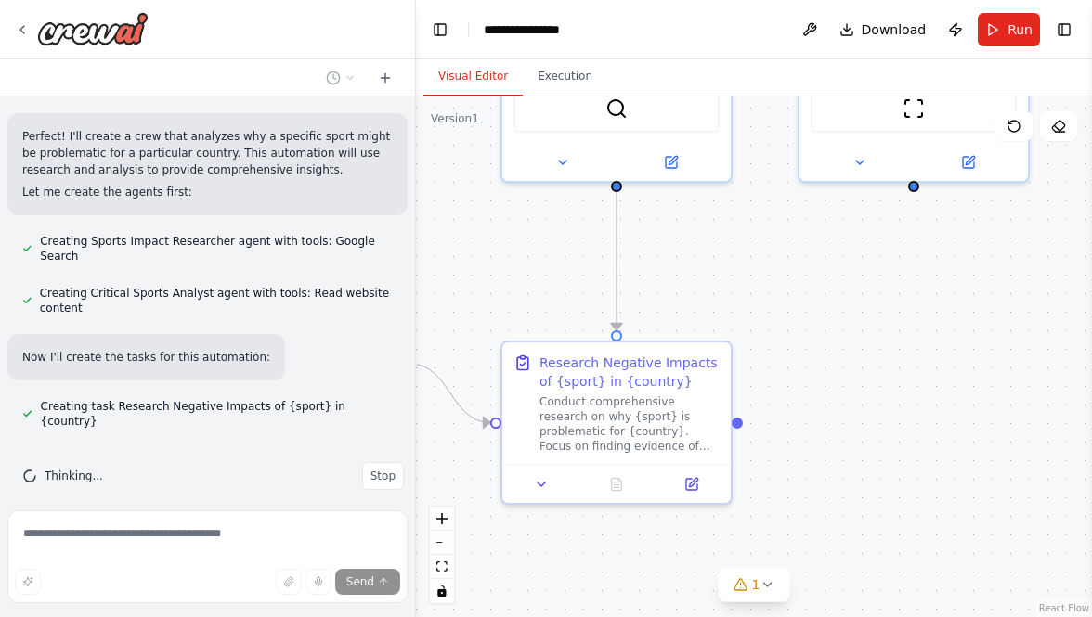
drag, startPoint x: 654, startPoint y: 373, endPoint x: 736, endPoint y: 288, distance: 118.8
click at [735, 288] on div ".deletable-edge-delete-btn { width: 20px; height: 20px; border: 0px solid #ffff…" at bounding box center [754, 357] width 676 height 521
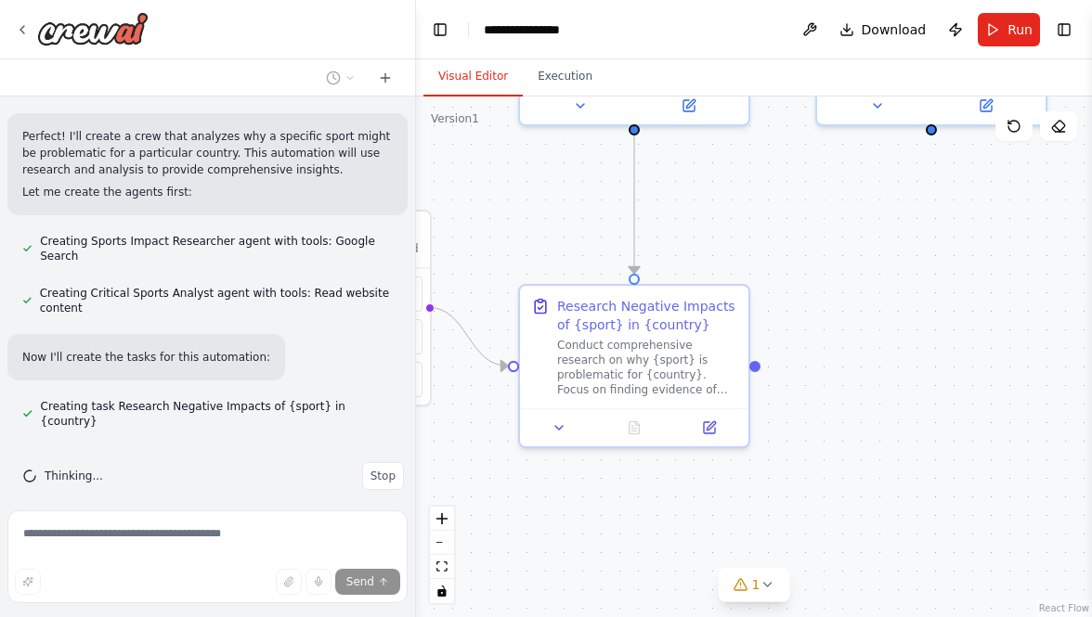
drag, startPoint x: 801, startPoint y: 283, endPoint x: 812, endPoint y: 244, distance: 40.6
click at [812, 244] on div ".deletable-edge-delete-btn { width: 20px; height: 20px; border: 0px solid #ffff…" at bounding box center [754, 357] width 676 height 521
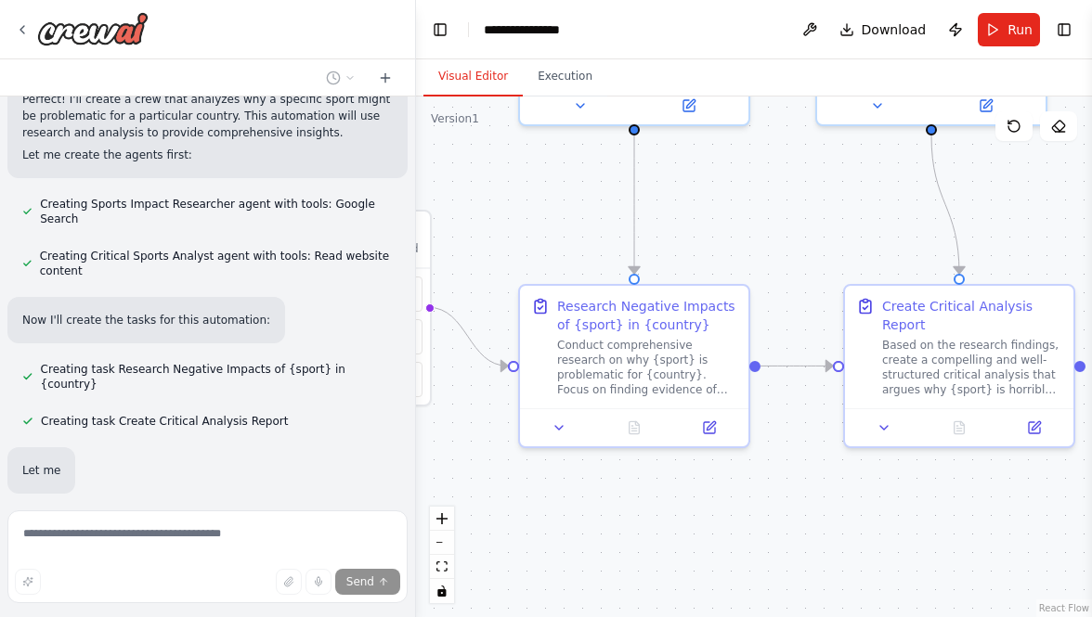
scroll to position [353, 0]
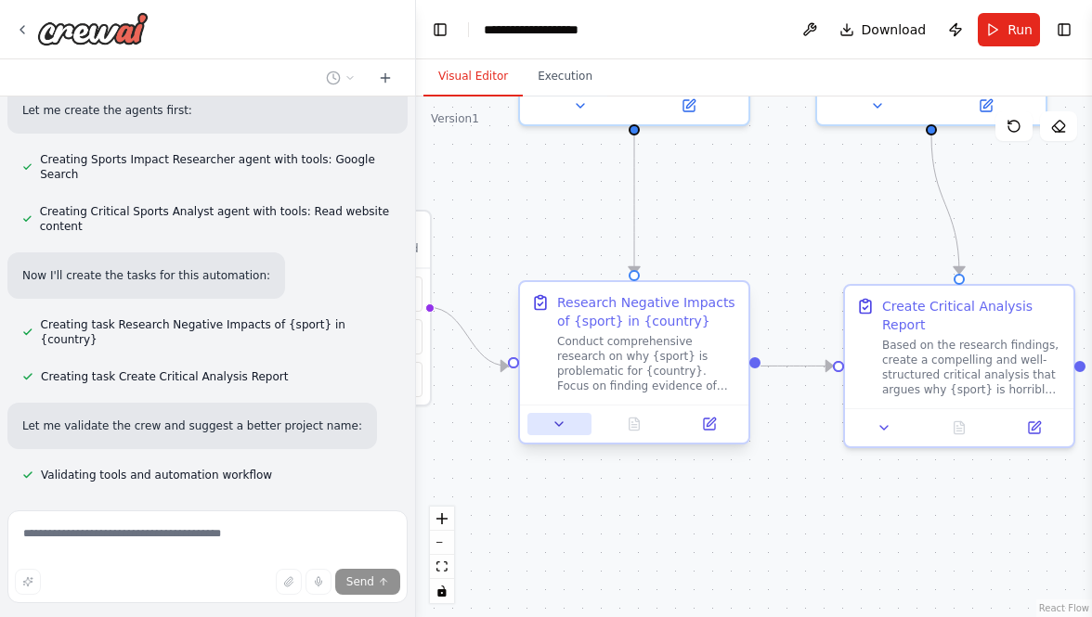
click at [565, 431] on icon at bounding box center [558, 424] width 15 height 15
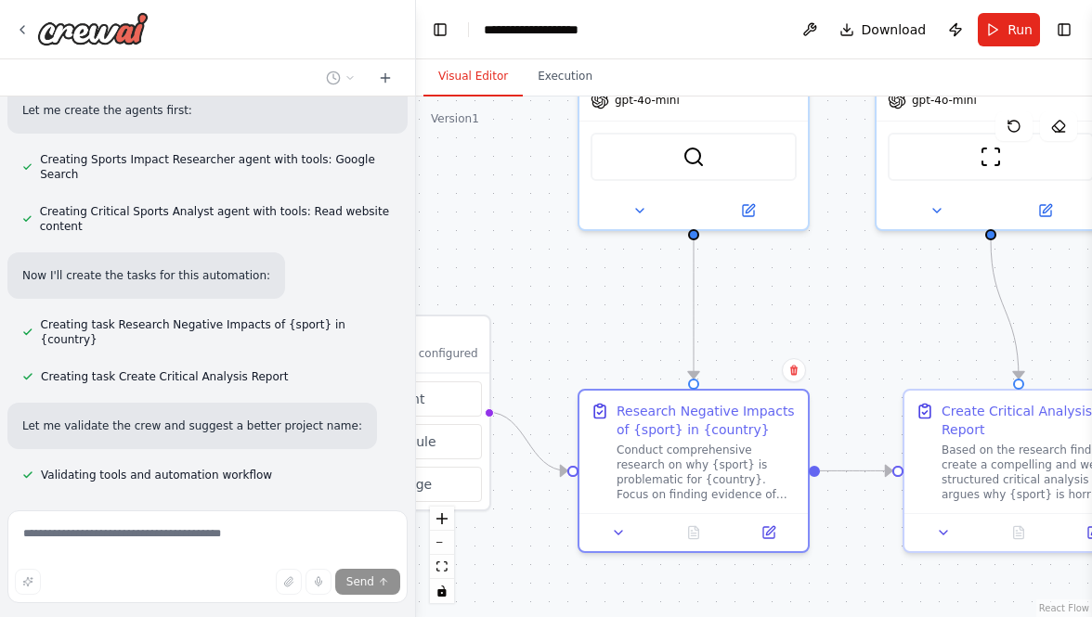
drag, startPoint x: 712, startPoint y: 205, endPoint x: 777, endPoint y: 326, distance: 137.1
click at [777, 326] on div ".deletable-edge-delete-btn { width: 20px; height: 20px; border: 0px solid #ffff…" at bounding box center [754, 357] width 676 height 521
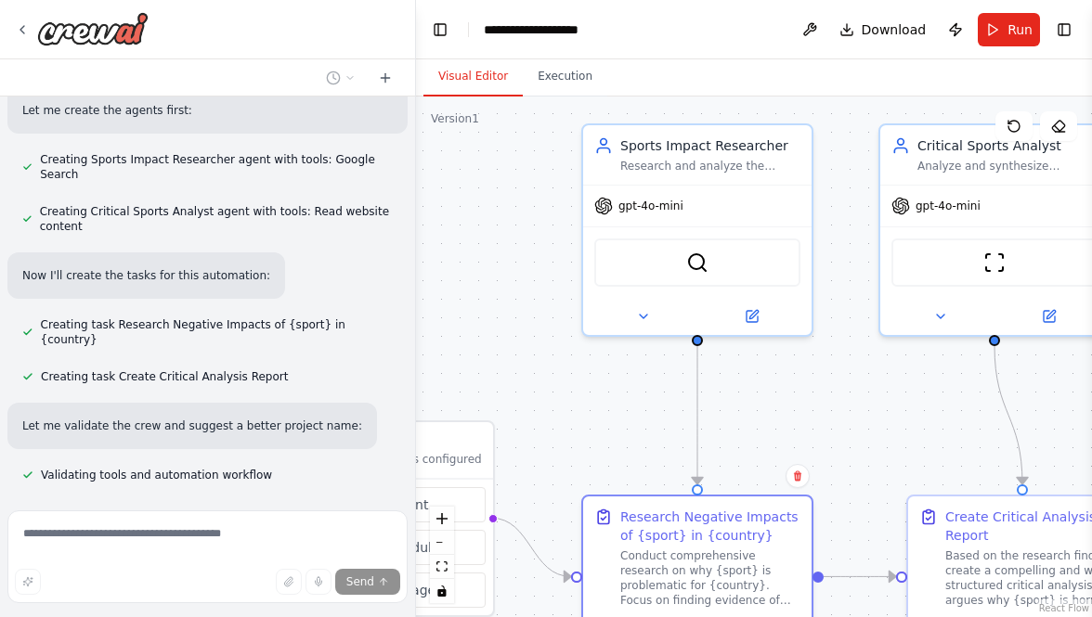
drag, startPoint x: 813, startPoint y: 300, endPoint x: 811, endPoint y: 390, distance: 90.1
click at [811, 390] on div ".deletable-edge-delete-btn { width: 20px; height: 20px; border: 0px solid #ffff…" at bounding box center [754, 357] width 676 height 521
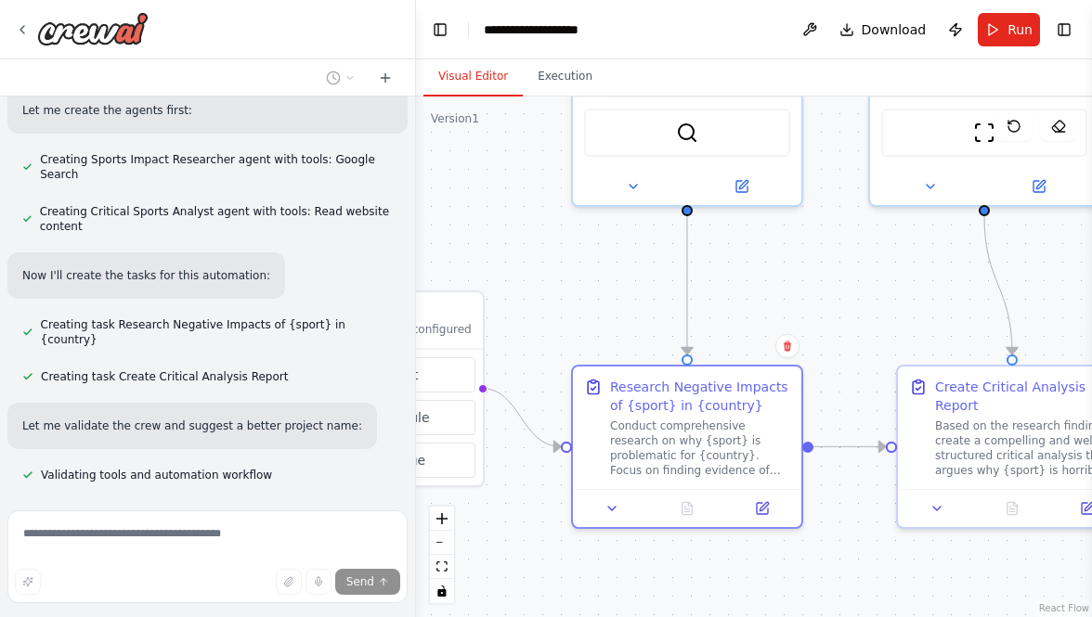
drag, startPoint x: 817, startPoint y: 403, endPoint x: 799, endPoint y: 234, distance: 169.9
click at [799, 234] on div ".deletable-edge-delete-btn { width: 20px; height: 20px; border: 0px solid #ffff…" at bounding box center [754, 357] width 676 height 521
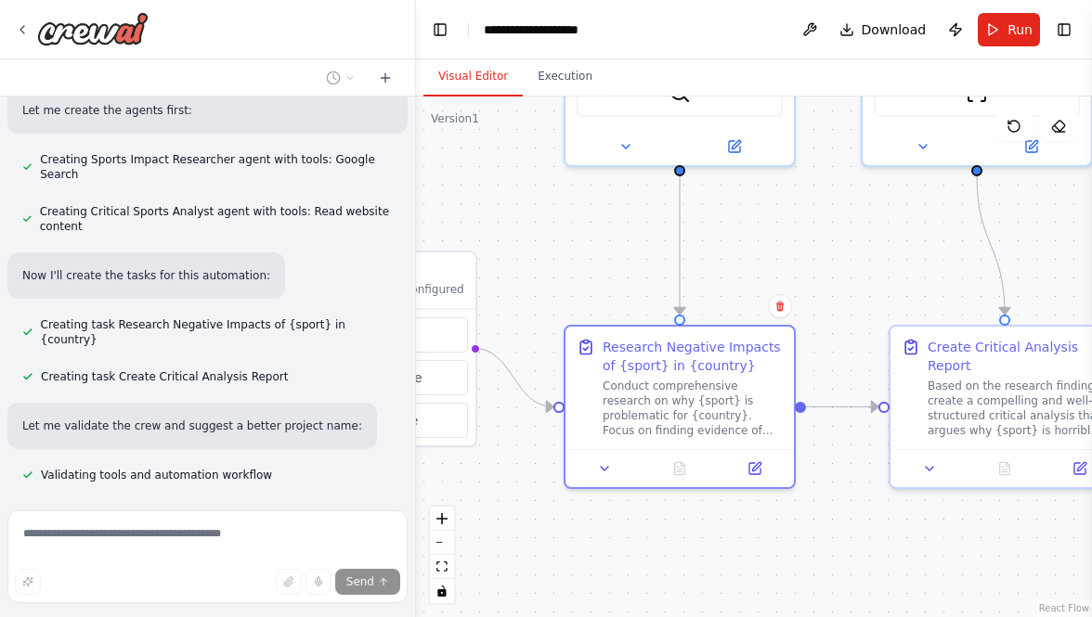
drag, startPoint x: 843, startPoint y: 281, endPoint x: 817, endPoint y: 217, distance: 69.1
click at [817, 217] on div ".deletable-edge-delete-btn { width: 20px; height: 20px; border: 0px solid #ffff…" at bounding box center [754, 357] width 676 height 521
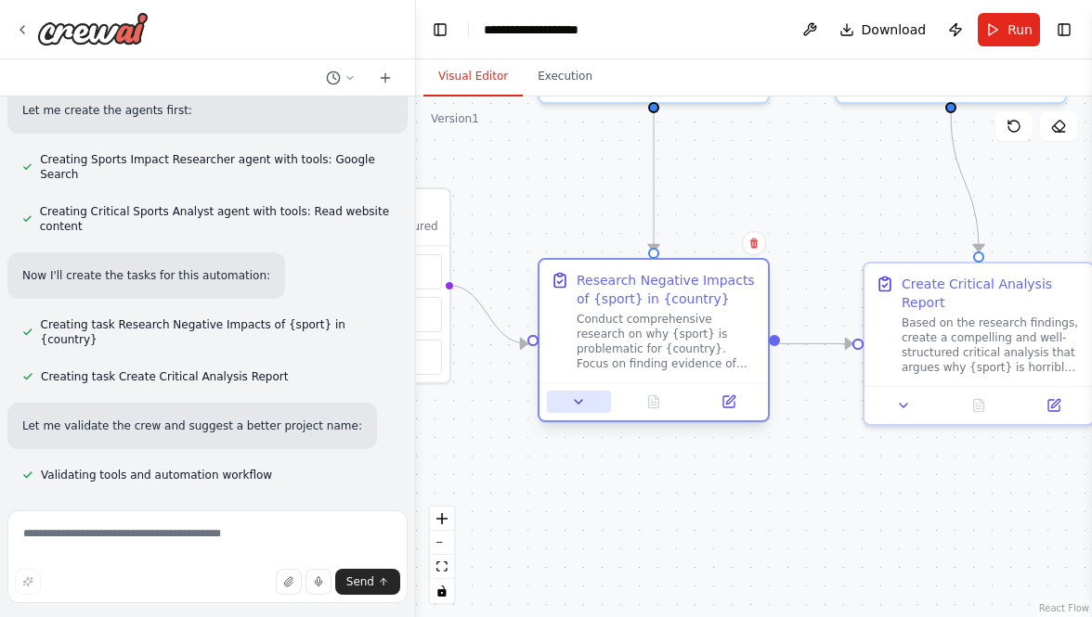
click at [582, 406] on icon at bounding box center [578, 402] width 15 height 15
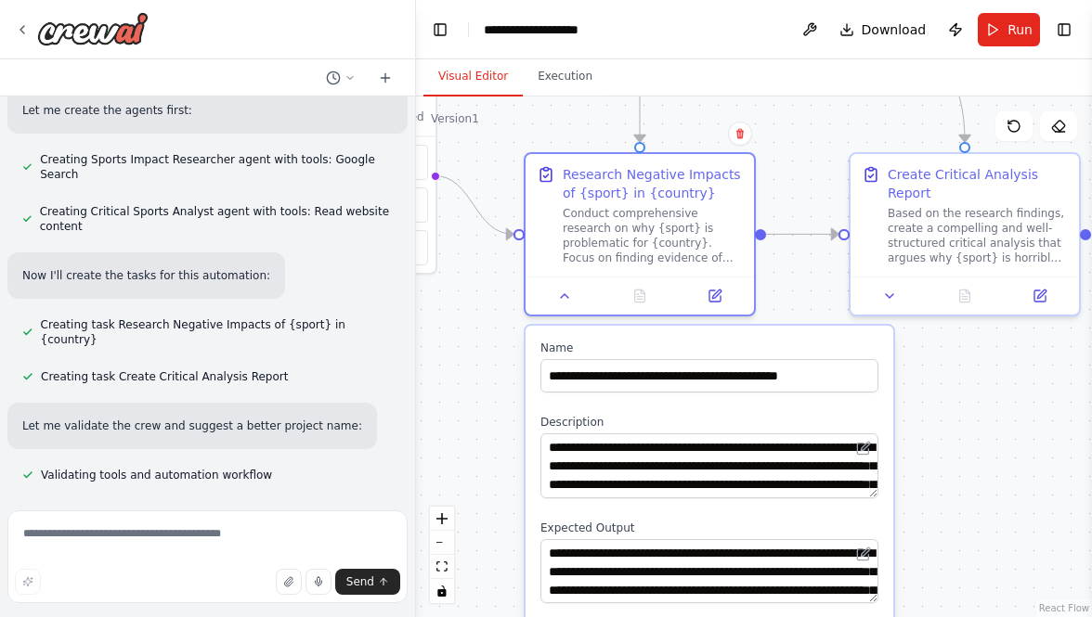
drag, startPoint x: 805, startPoint y: 391, endPoint x: 778, endPoint y: 190, distance: 202.3
click at [779, 191] on div ".deletable-edge-delete-btn { width: 20px; height: 20px; border: 0px solid #ffff…" at bounding box center [754, 357] width 676 height 521
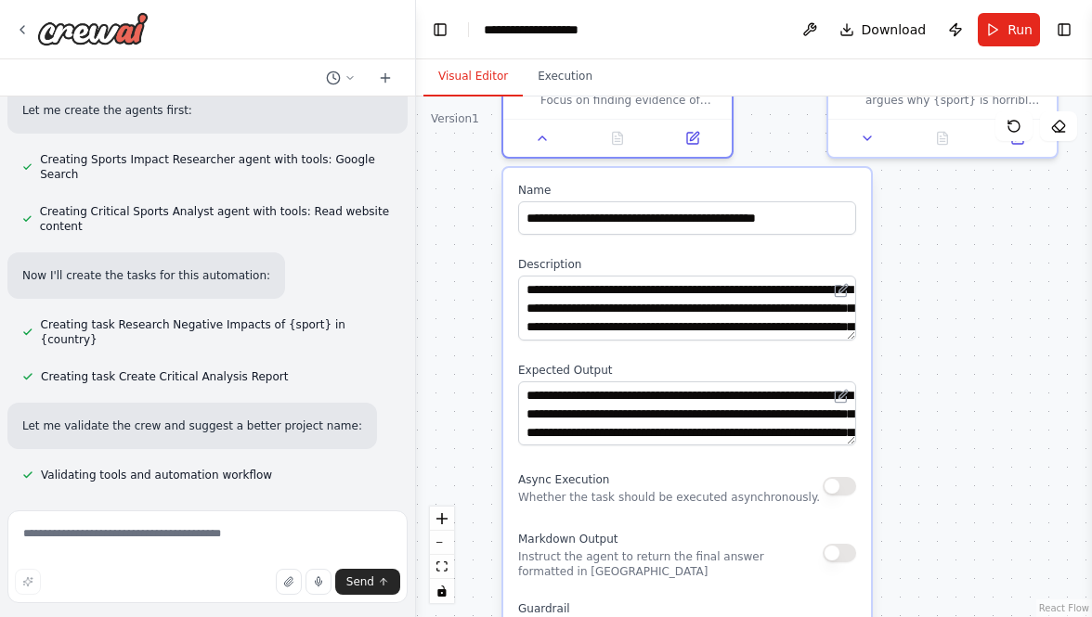
drag, startPoint x: 928, startPoint y: 370, endPoint x: 918, endPoint y: 303, distance: 68.5
click at [918, 303] on div ".deletable-edge-delete-btn { width: 20px; height: 20px; border: 0px solid #ffff…" at bounding box center [754, 357] width 676 height 521
drag, startPoint x: 951, startPoint y: 237, endPoint x: 851, endPoint y: 355, distance: 154.2
click at [852, 355] on div ".deletable-edge-delete-btn { width: 20px; height: 20px; border: 0px solid #ffff…" at bounding box center [754, 357] width 676 height 521
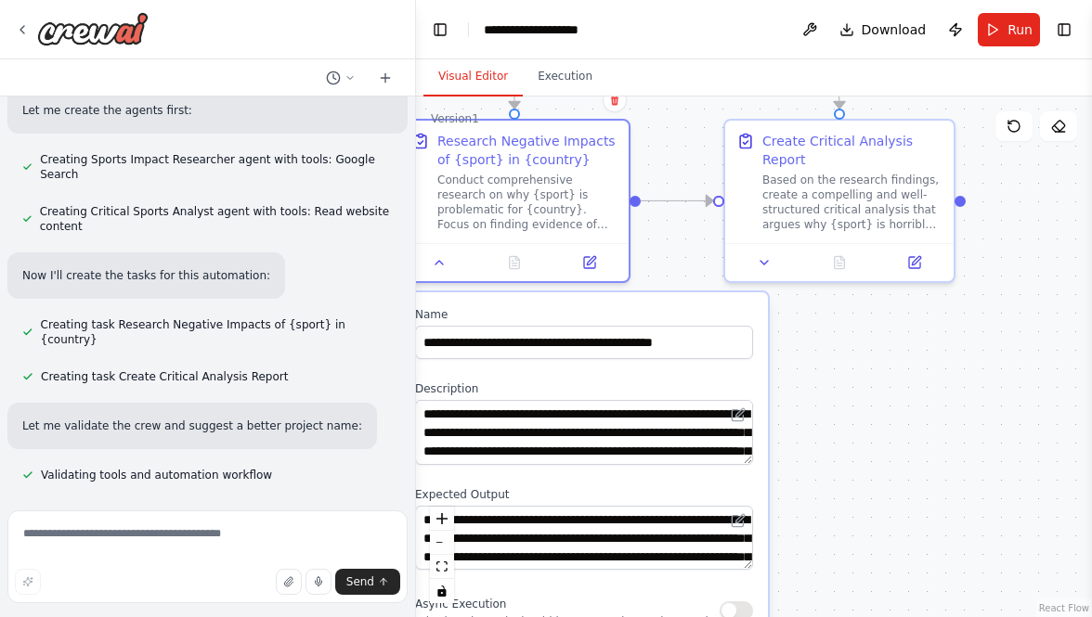
drag, startPoint x: 1048, startPoint y: 301, endPoint x: 897, endPoint y: 460, distance: 219.3
click at [898, 461] on div ".deletable-edge-delete-btn { width: 20px; height: 20px; border: 0px solid #ffff…" at bounding box center [754, 357] width 676 height 521
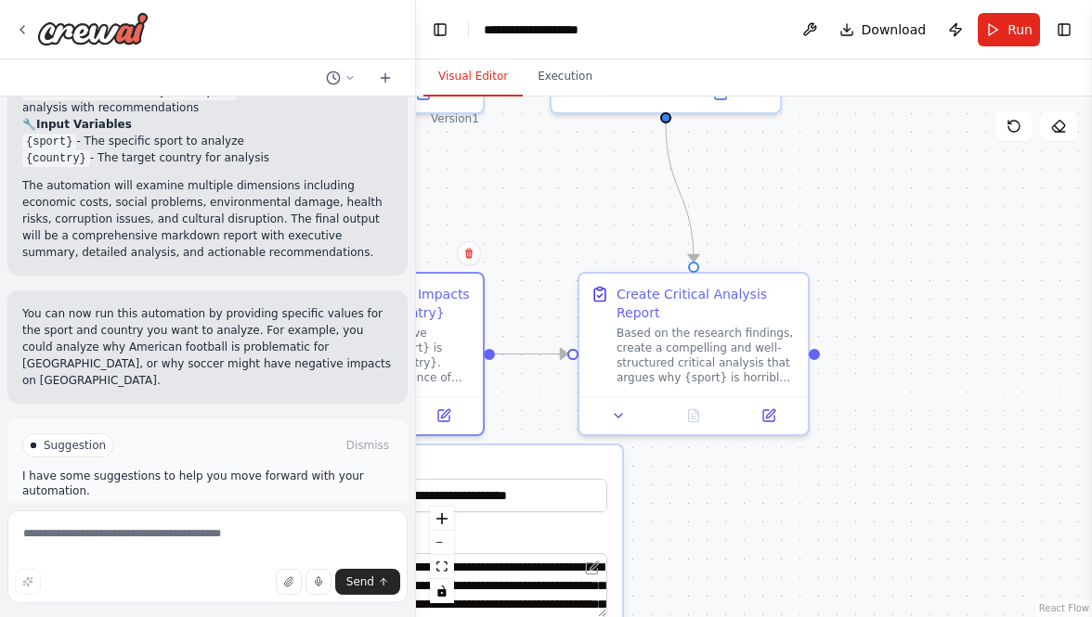
scroll to position [1129, 0]
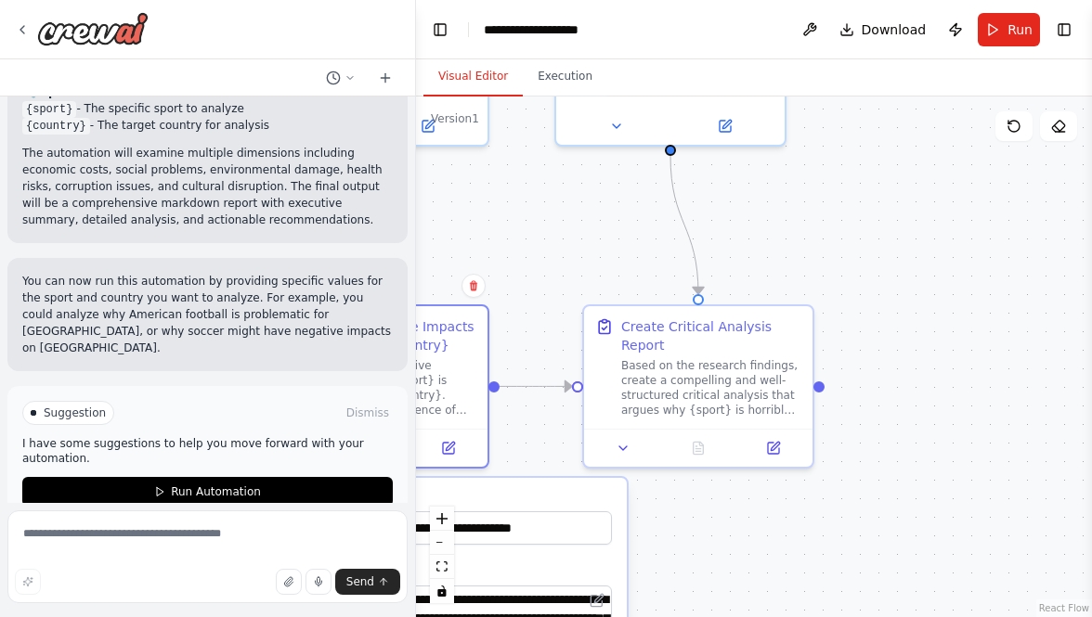
drag, startPoint x: 815, startPoint y: 193, endPoint x: 848, endPoint y: 328, distance: 138.5
click at [848, 328] on div ".deletable-edge-delete-btn { width: 20px; height: 20px; border: 0px solid #ffff…" at bounding box center [754, 357] width 676 height 521
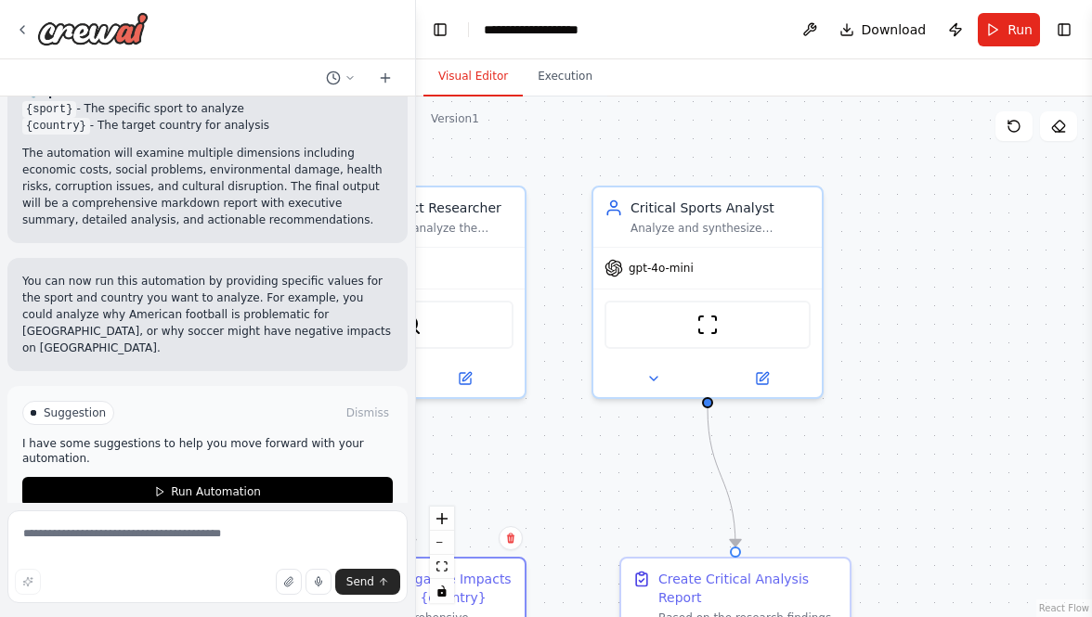
drag, startPoint x: 916, startPoint y: 173, endPoint x: 943, endPoint y: 408, distance: 236.4
click at [943, 408] on div ".deletable-edge-delete-btn { width: 20px; height: 20px; border: 0px solid #ffff…" at bounding box center [754, 357] width 676 height 521
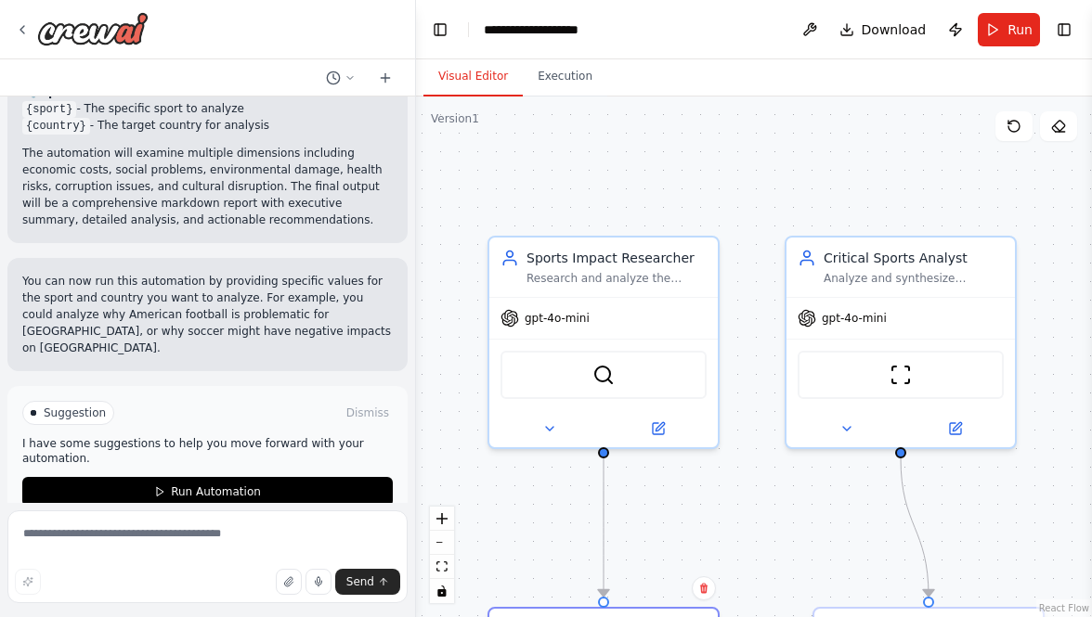
drag, startPoint x: 611, startPoint y: 190, endPoint x: 786, endPoint y: 158, distance: 178.5
click at [786, 157] on div ".deletable-edge-delete-btn { width: 20px; height: 20px; border: 0px solid #ffff…" at bounding box center [754, 357] width 676 height 521
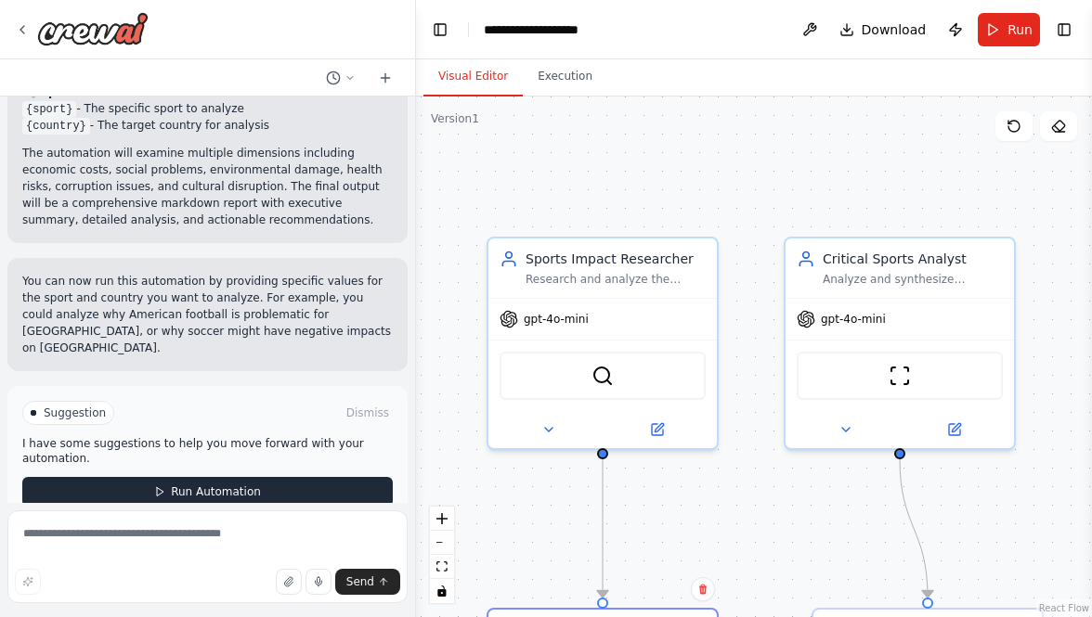
click at [190, 485] on span "Run Automation" at bounding box center [216, 492] width 90 height 15
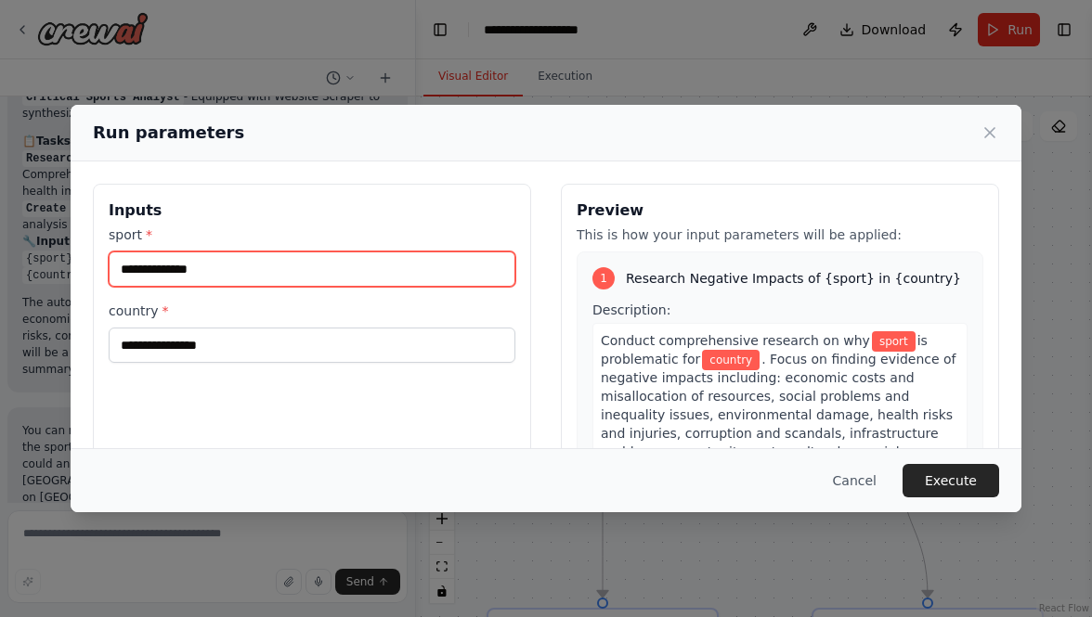
click at [230, 259] on input "sport *" at bounding box center [312, 269] width 407 height 35
type input "**********"
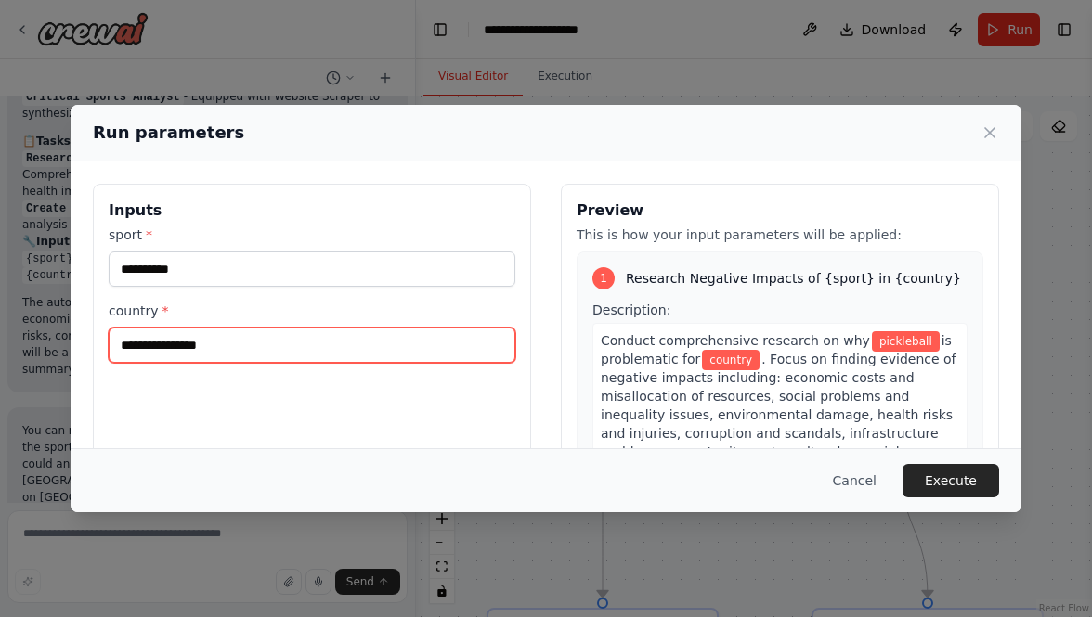
click at [148, 329] on input "country *" at bounding box center [312, 345] width 407 height 35
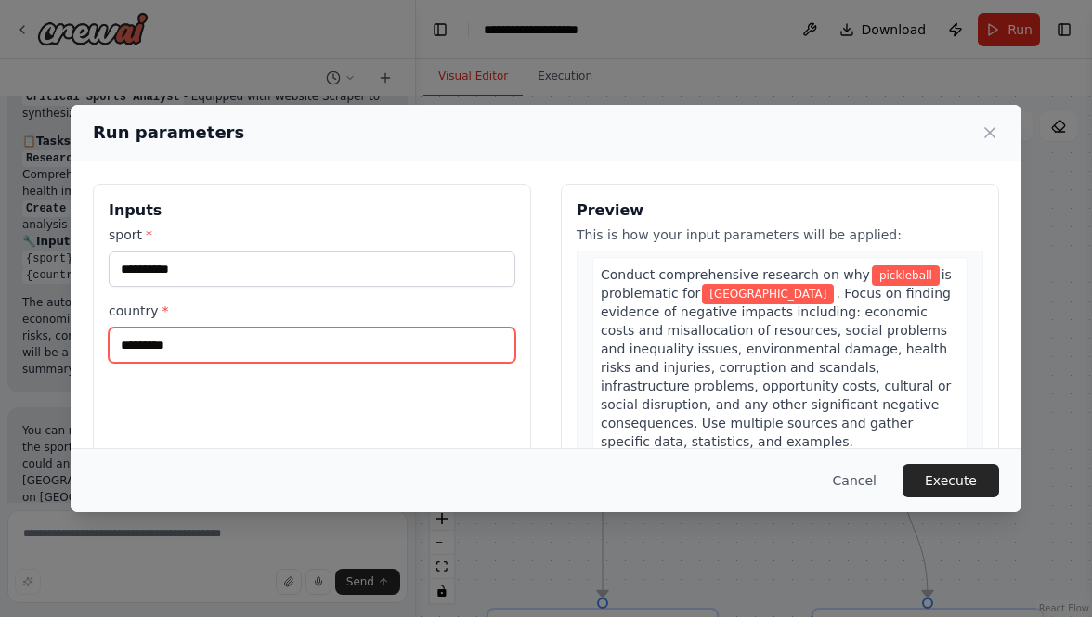
scroll to position [69, 0]
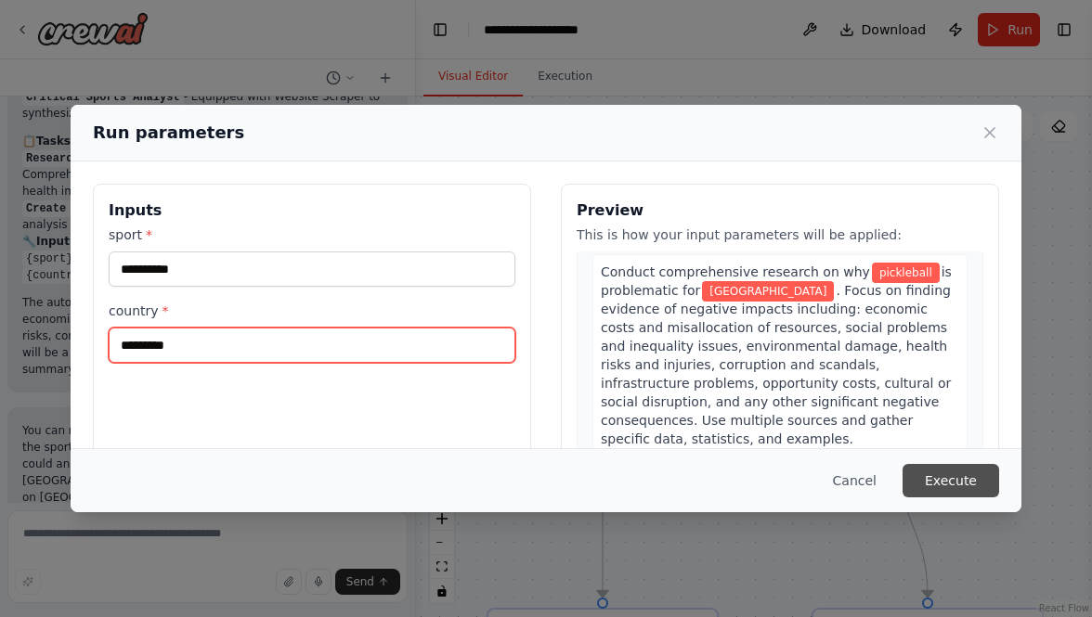
type input "*********"
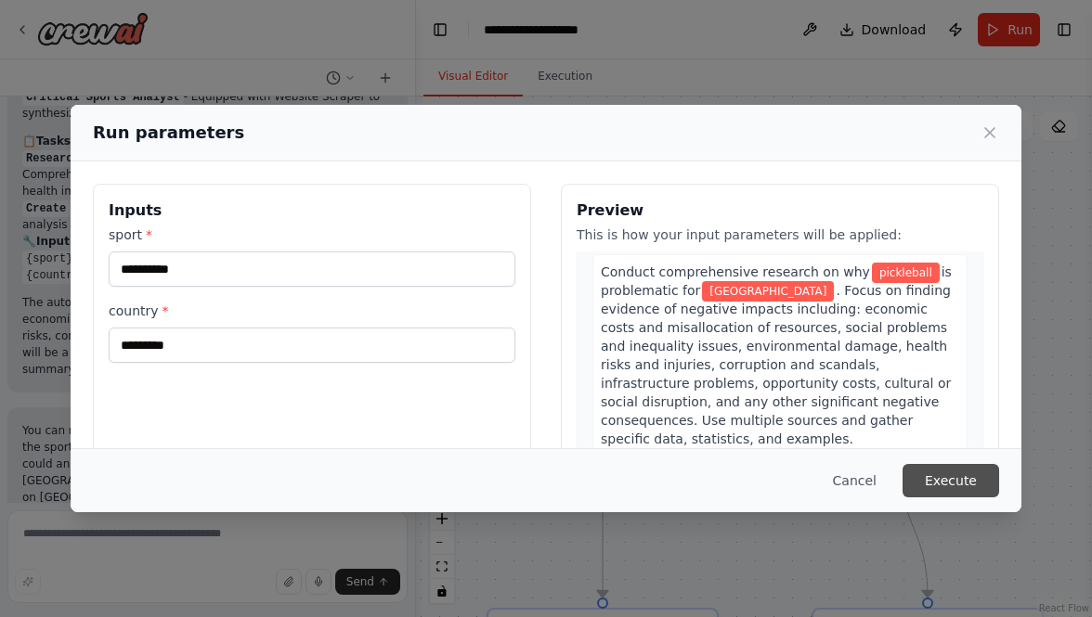
click at [945, 474] on button "Execute" at bounding box center [950, 480] width 97 height 33
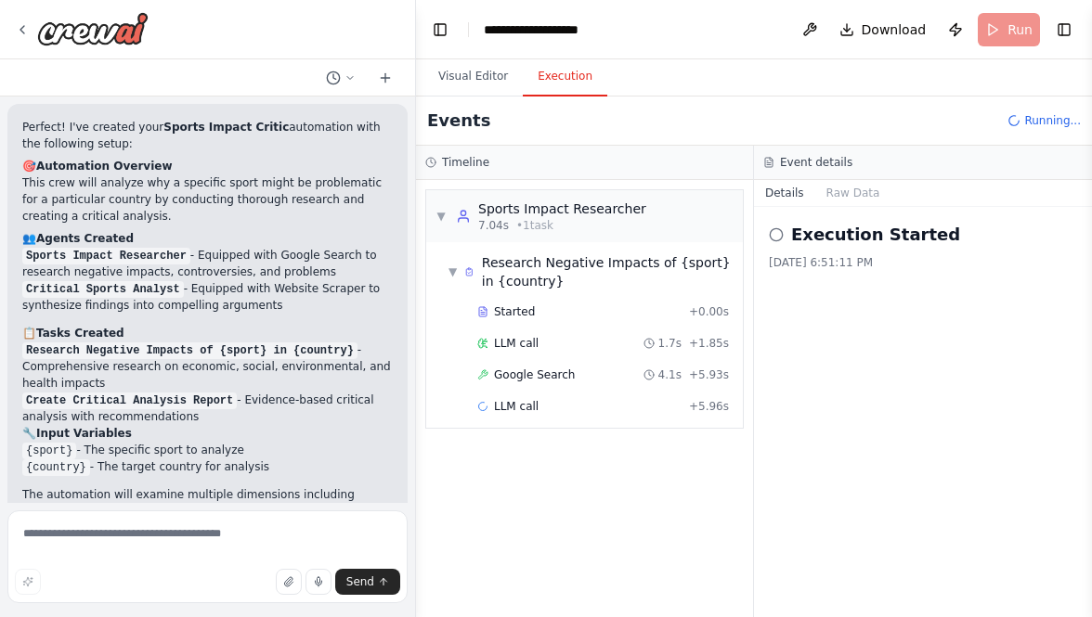
scroll to position [869, 0]
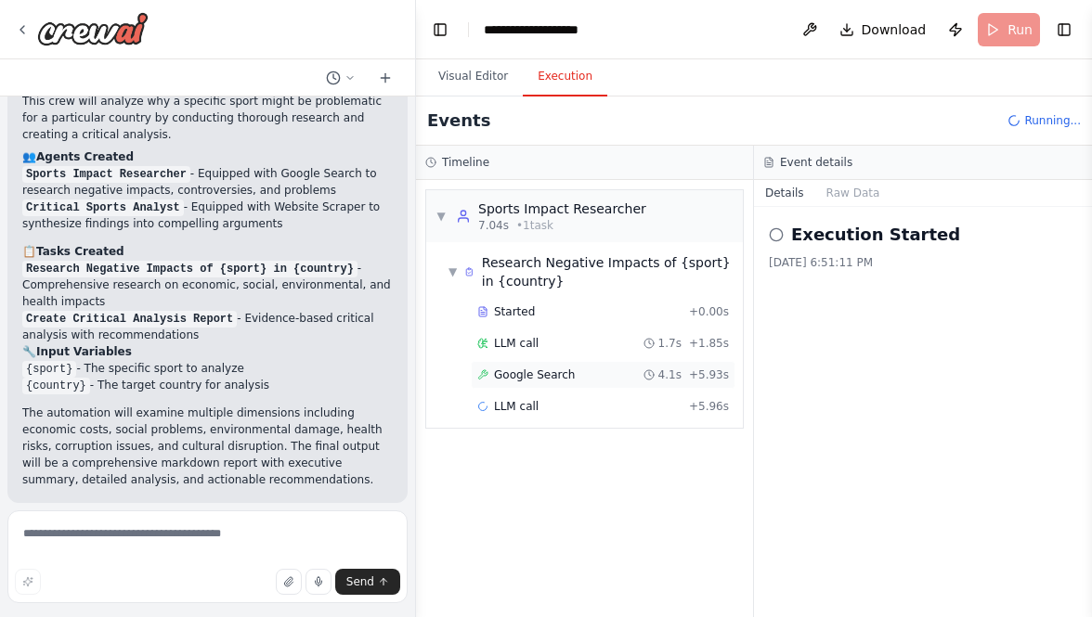
click at [525, 362] on div "Google Search 4.1s + 5.93s" at bounding box center [603, 375] width 265 height 28
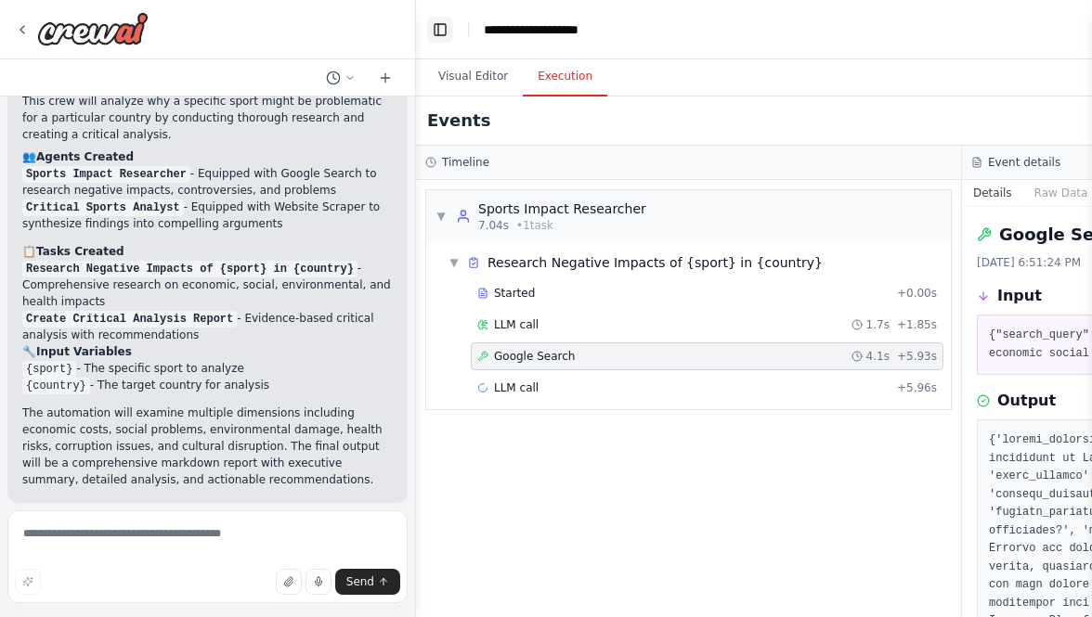
click at [433, 31] on button "Toggle Left Sidebar" at bounding box center [440, 30] width 26 height 26
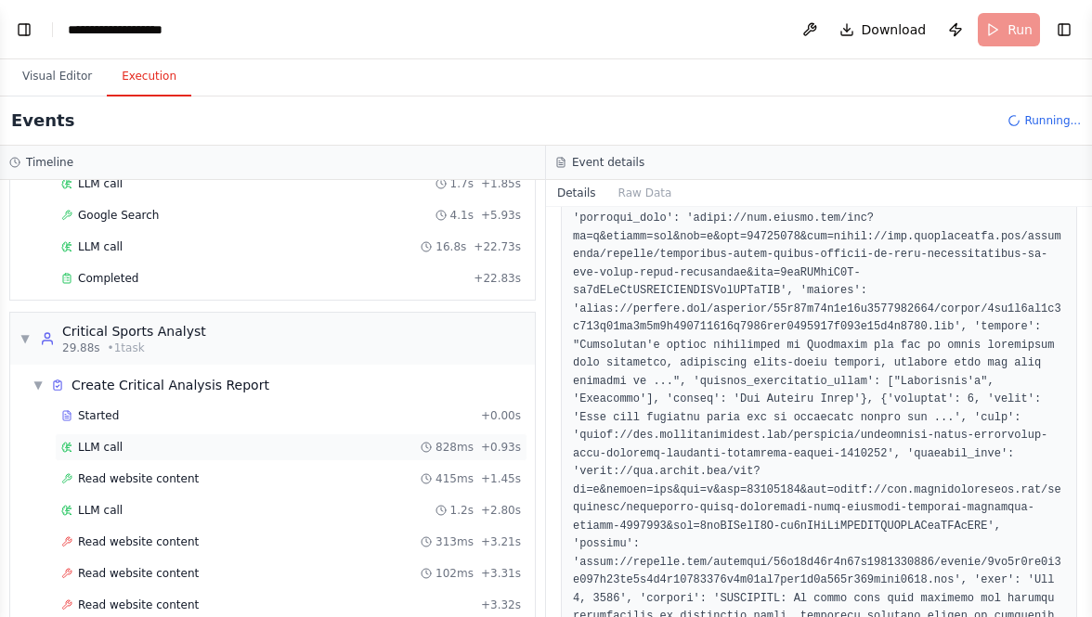
scroll to position [186, 0]
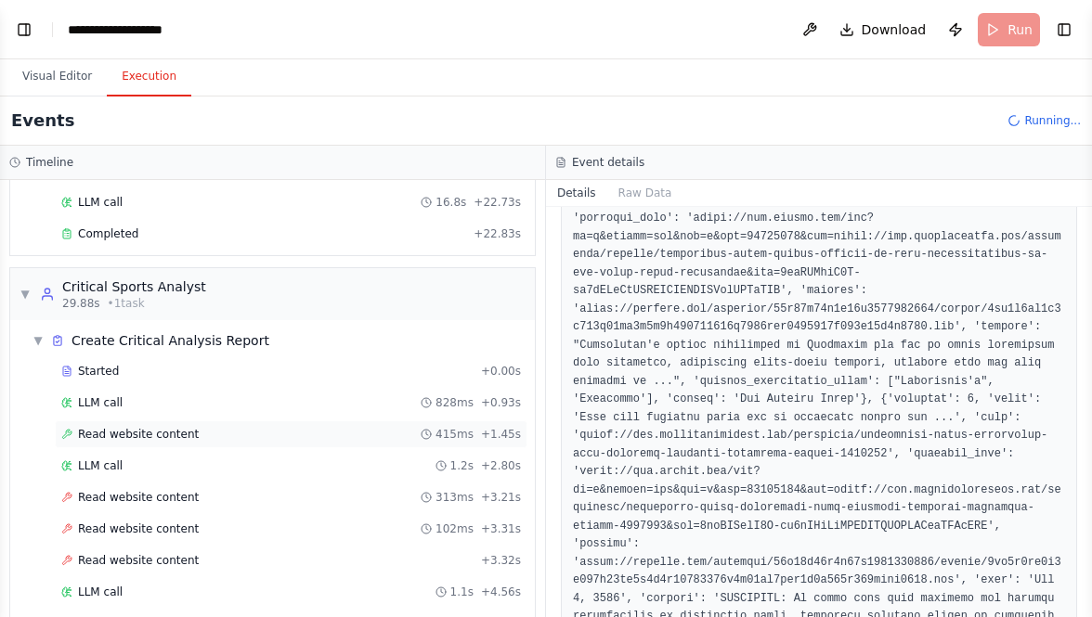
click at [171, 437] on div "Read website content 415ms + 1.45s" at bounding box center [291, 435] width 473 height 28
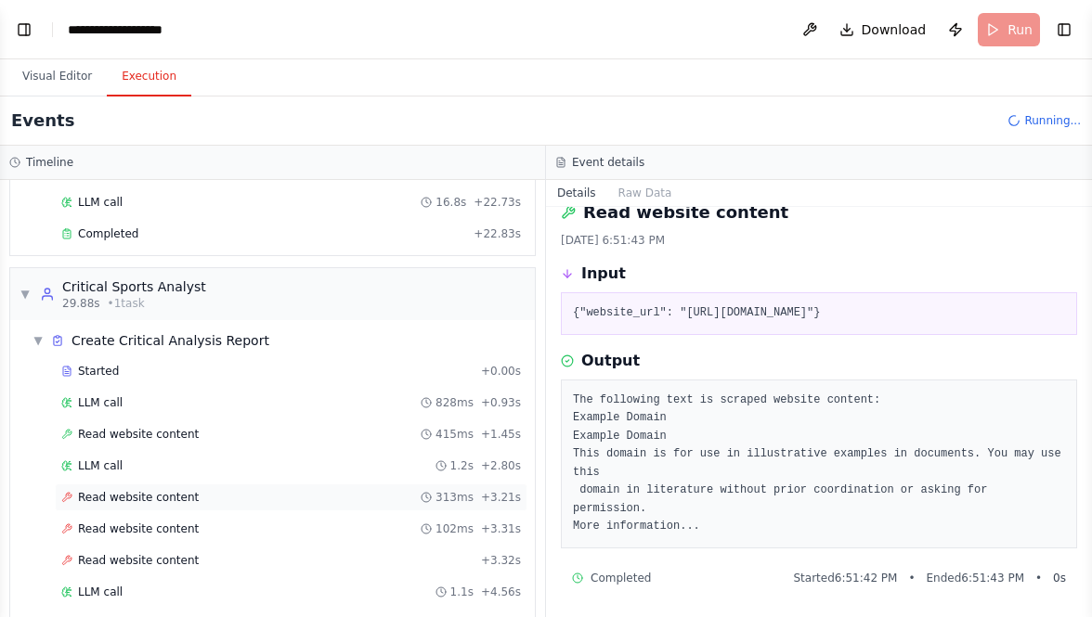
click at [154, 490] on span "Read website content" at bounding box center [138, 497] width 121 height 15
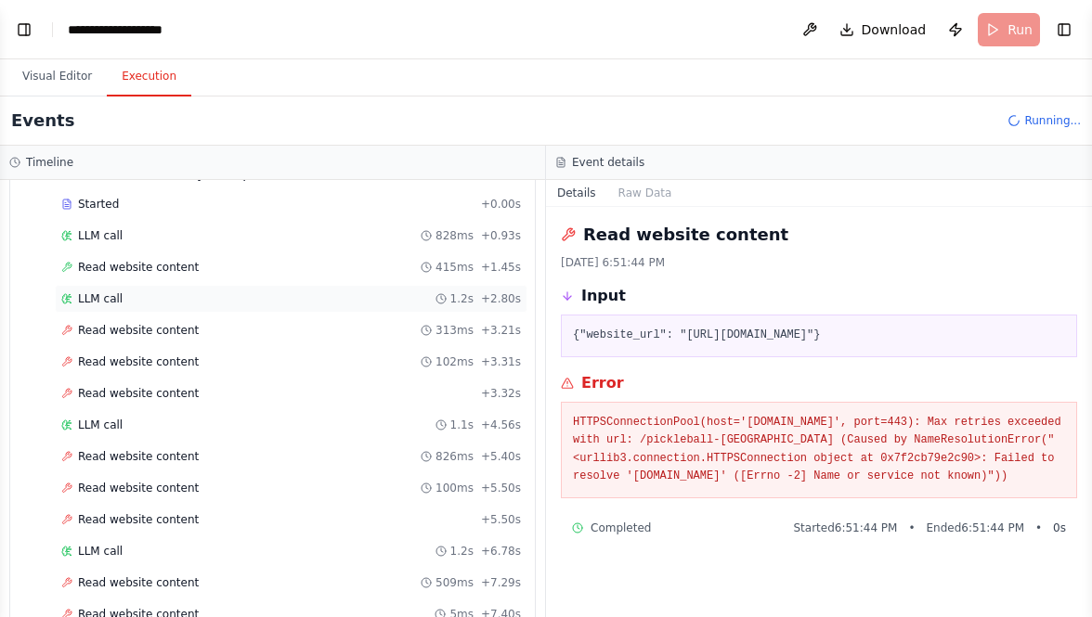
scroll to position [447, 0]
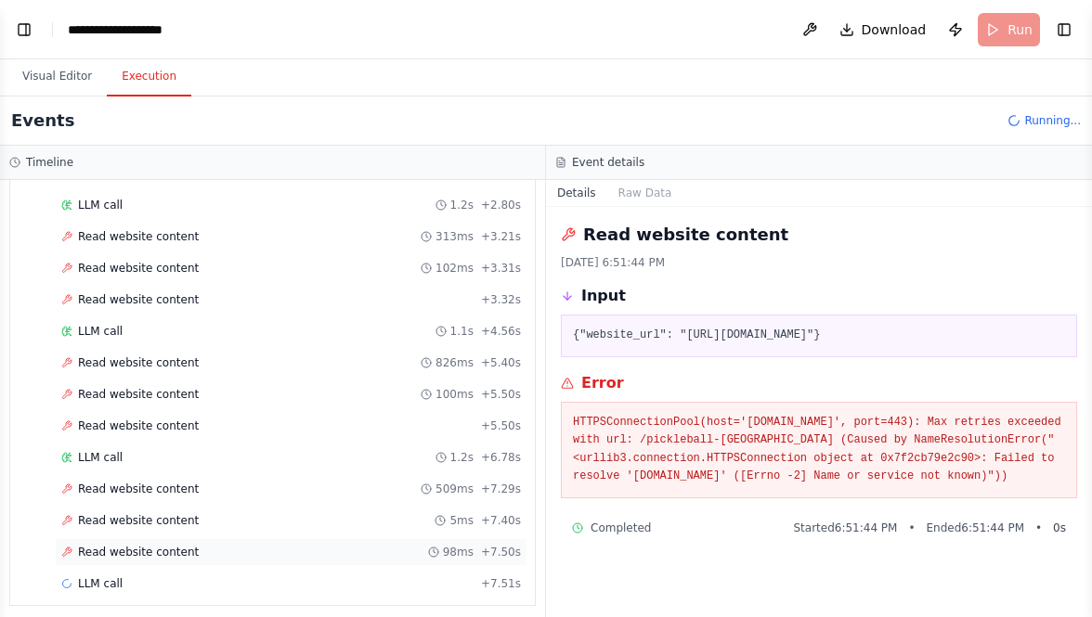
click at [151, 545] on span "Read website content" at bounding box center [138, 552] width 121 height 15
click at [112, 577] on span "LLM call" at bounding box center [100, 584] width 45 height 15
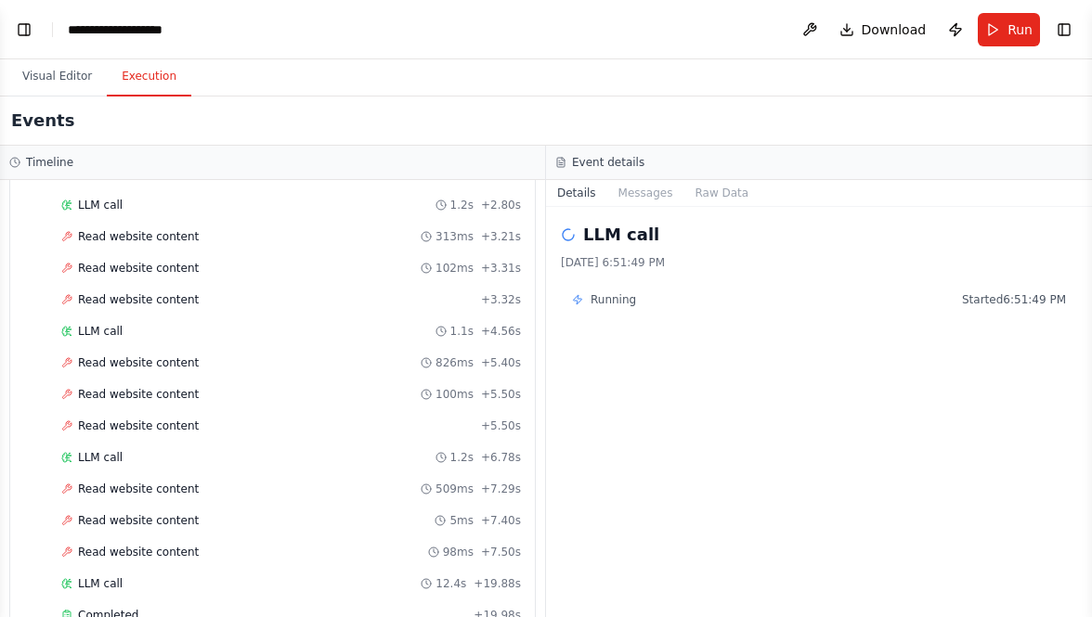
scroll to position [478, 0]
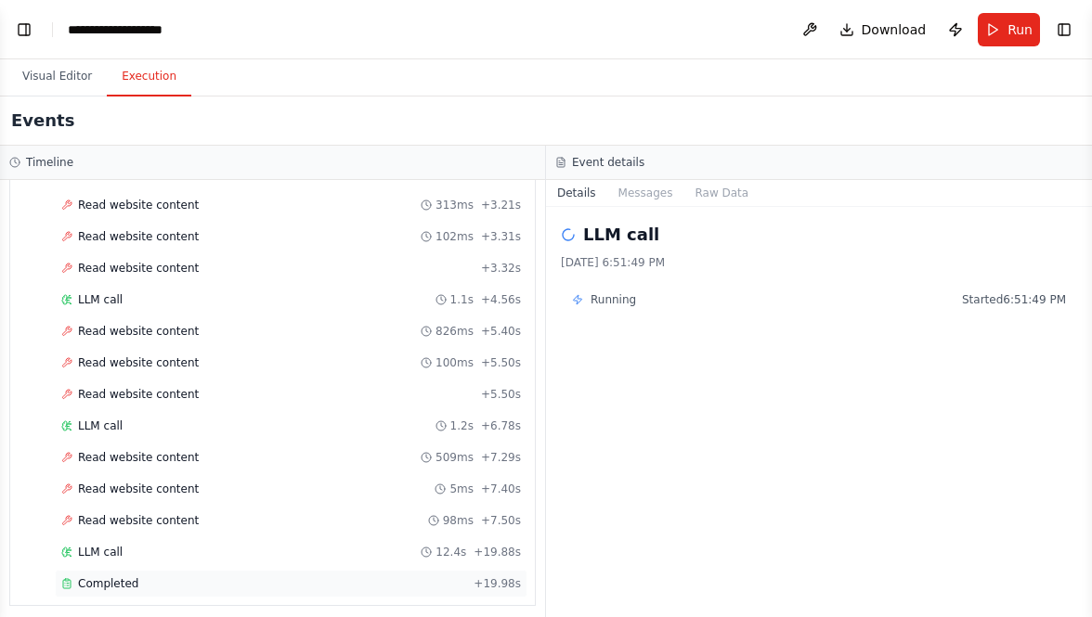
click at [102, 577] on span "Completed" at bounding box center [108, 584] width 60 height 15
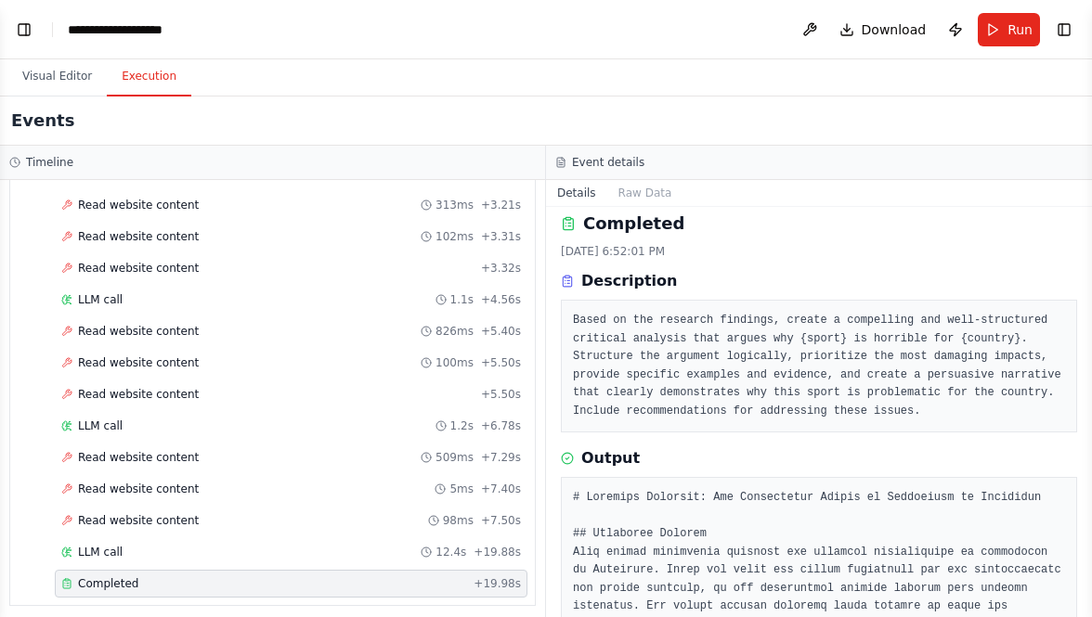
scroll to position [0, 0]
